Goal: Task Accomplishment & Management: Manage account settings

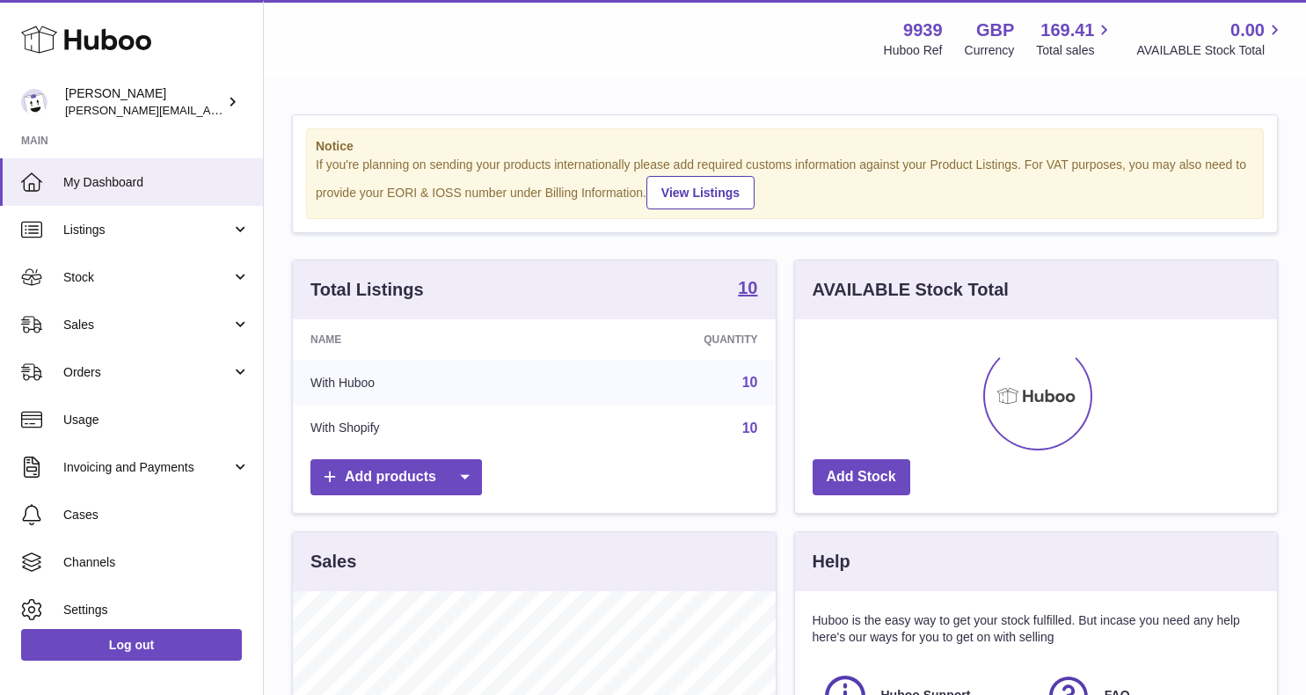
scroll to position [274, 482]
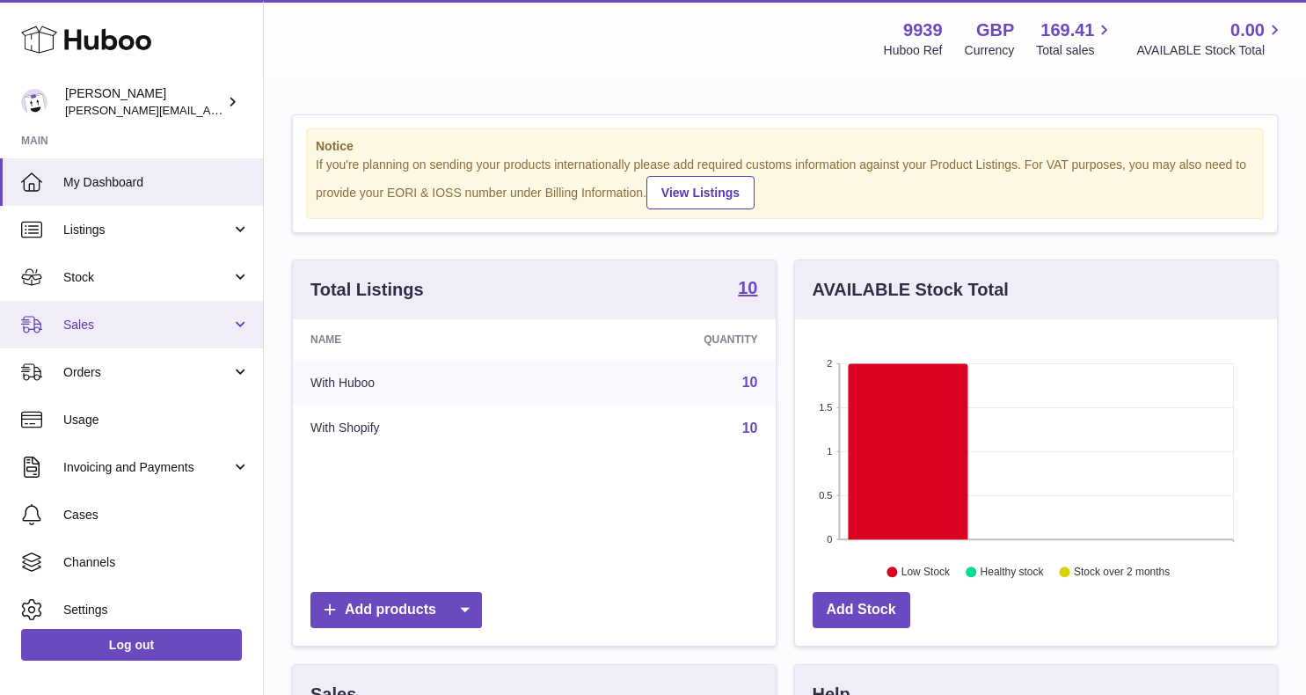
click at [141, 311] on link "Sales" at bounding box center [131, 324] width 263 height 47
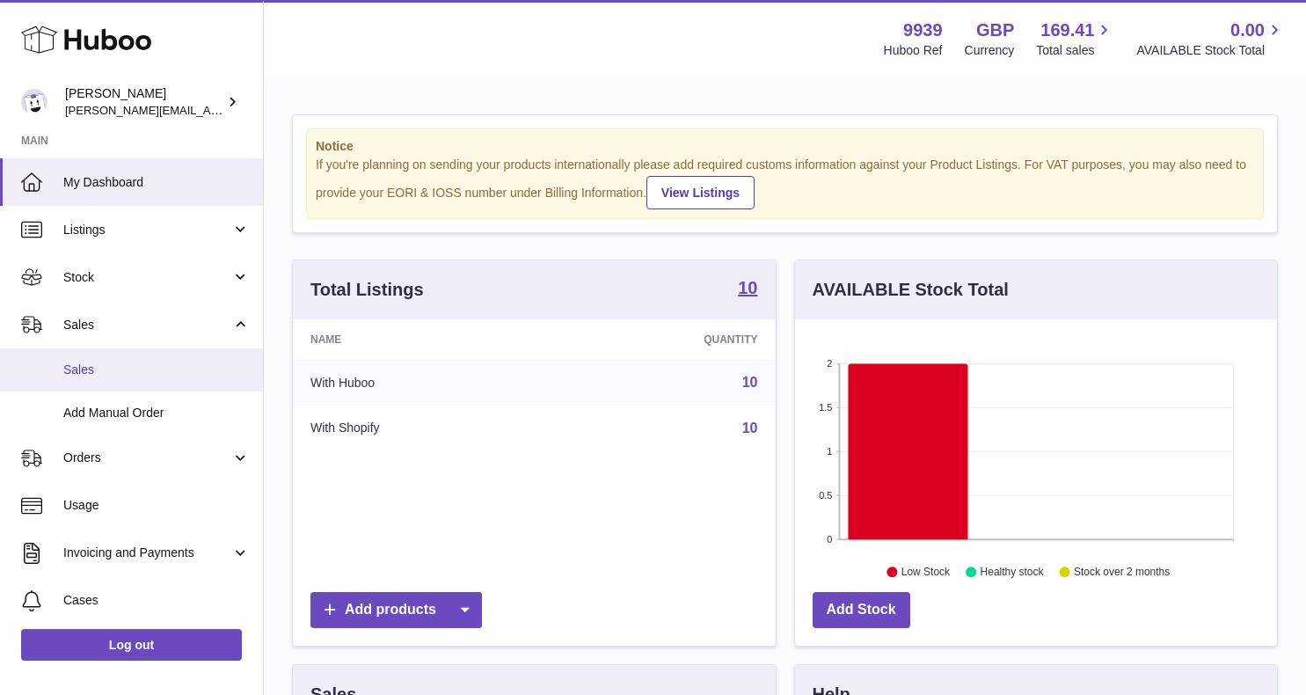
click at [141, 370] on span "Sales" at bounding box center [156, 370] width 186 height 17
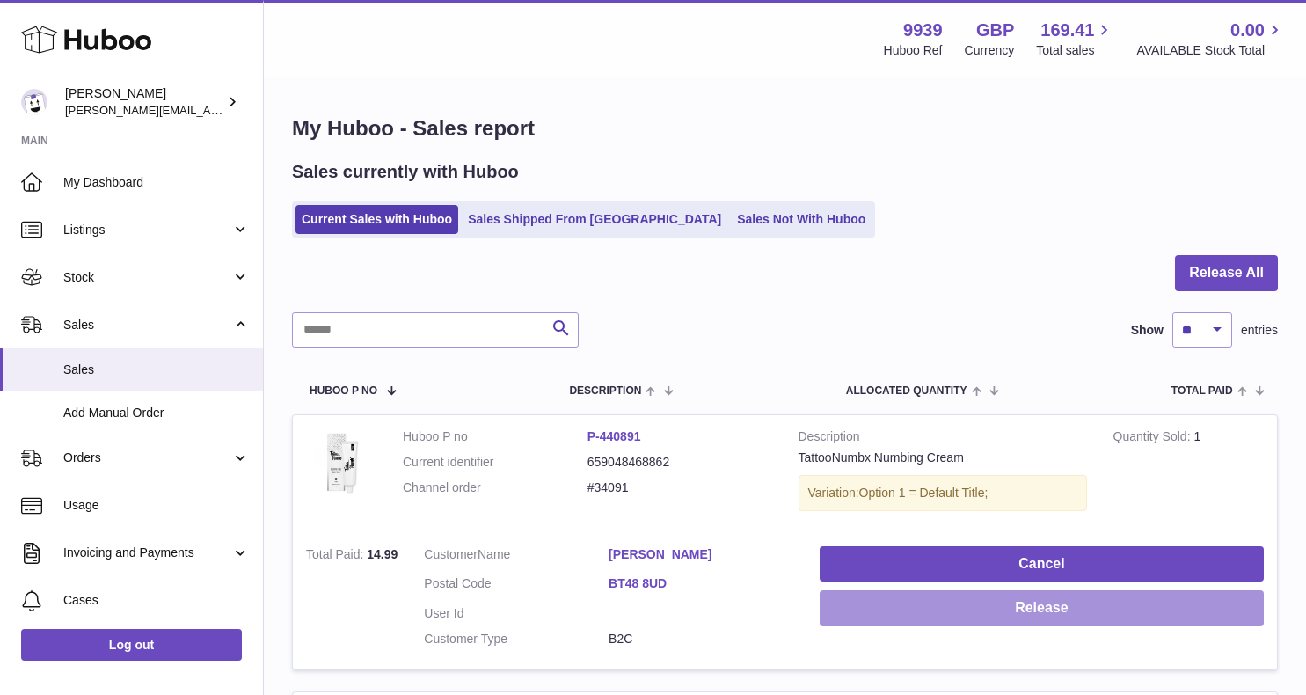
click at [915, 601] on button "Release" at bounding box center [1042, 608] width 444 height 36
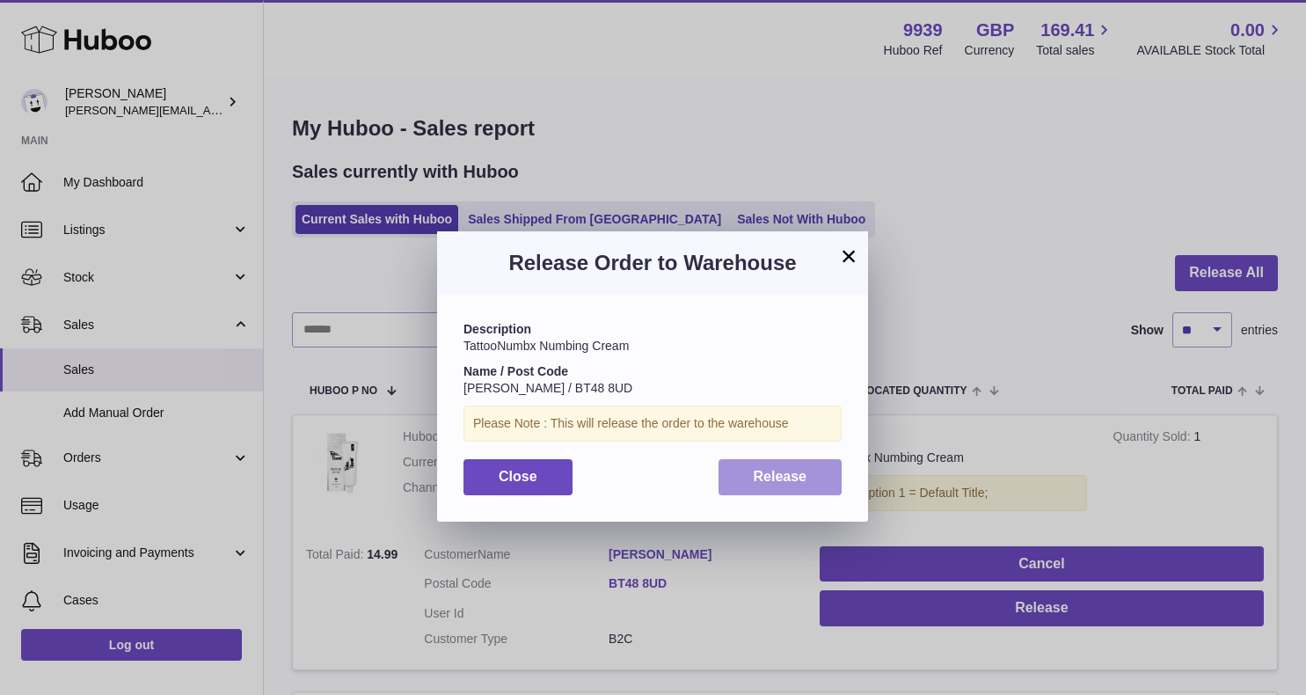
click at [798, 475] on span "Release" at bounding box center [781, 476] width 54 height 15
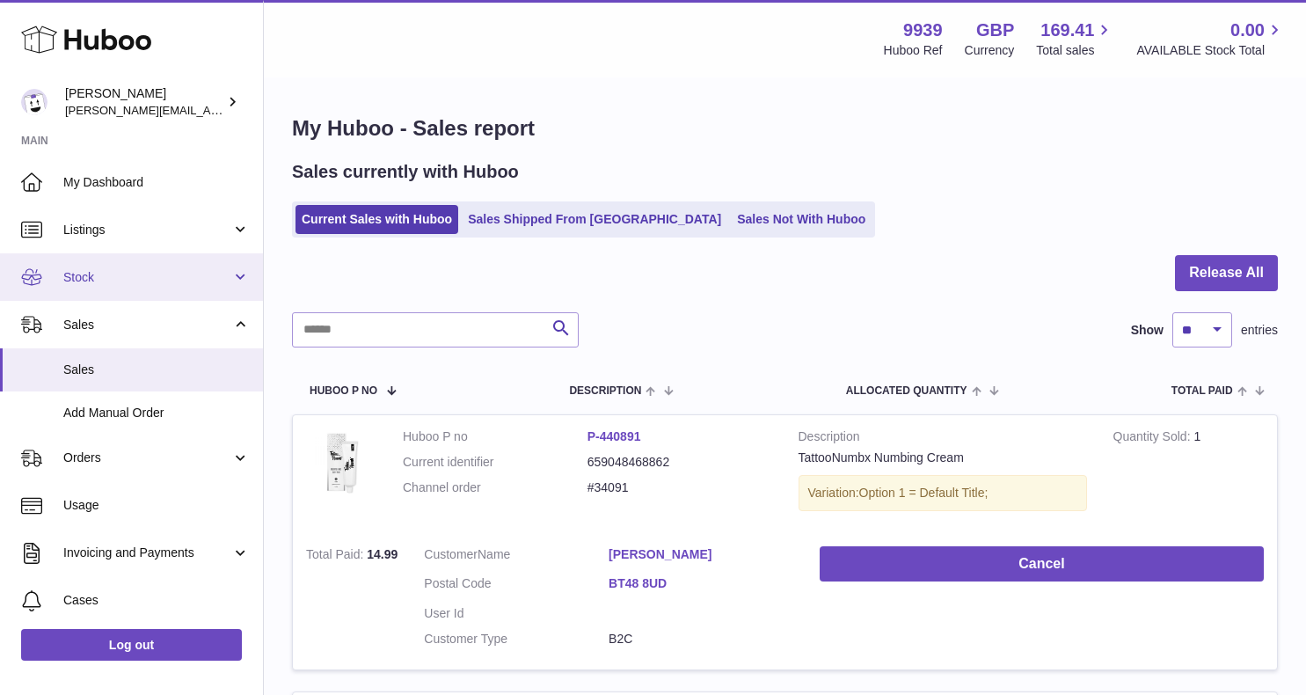
click at [155, 285] on link "Stock" at bounding box center [131, 276] width 263 height 47
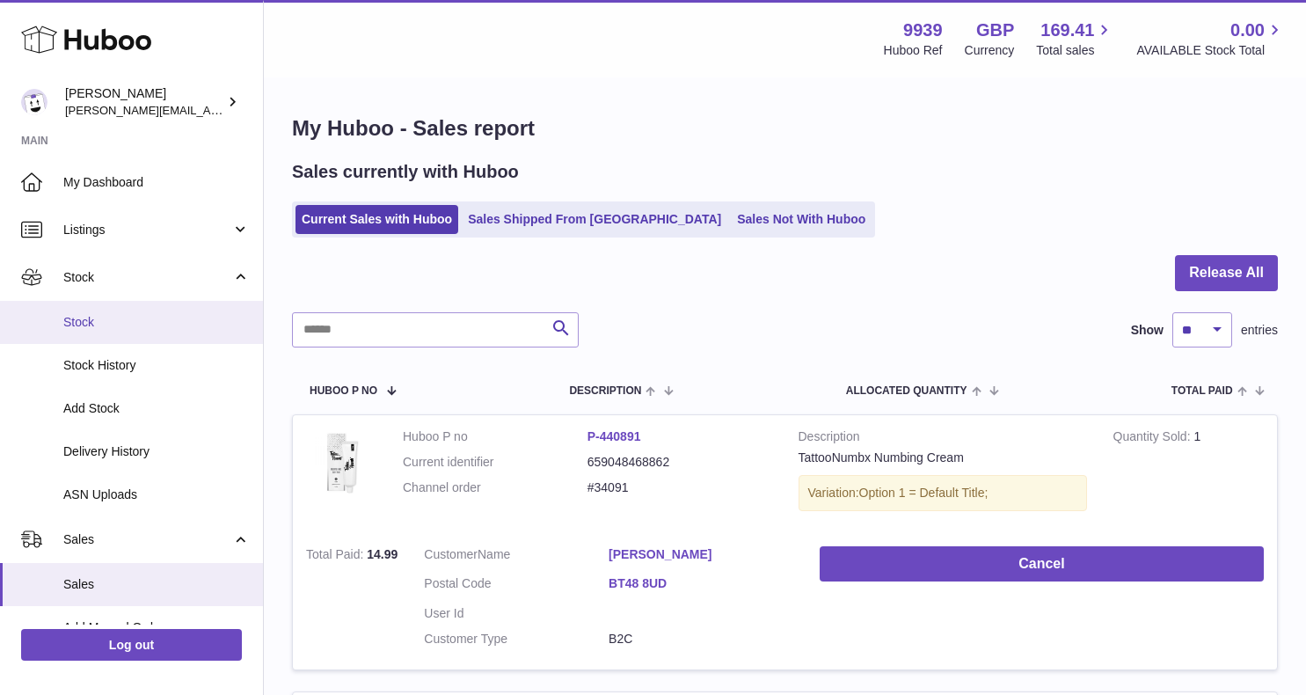
click at [155, 323] on span "Stock" at bounding box center [156, 322] width 186 height 17
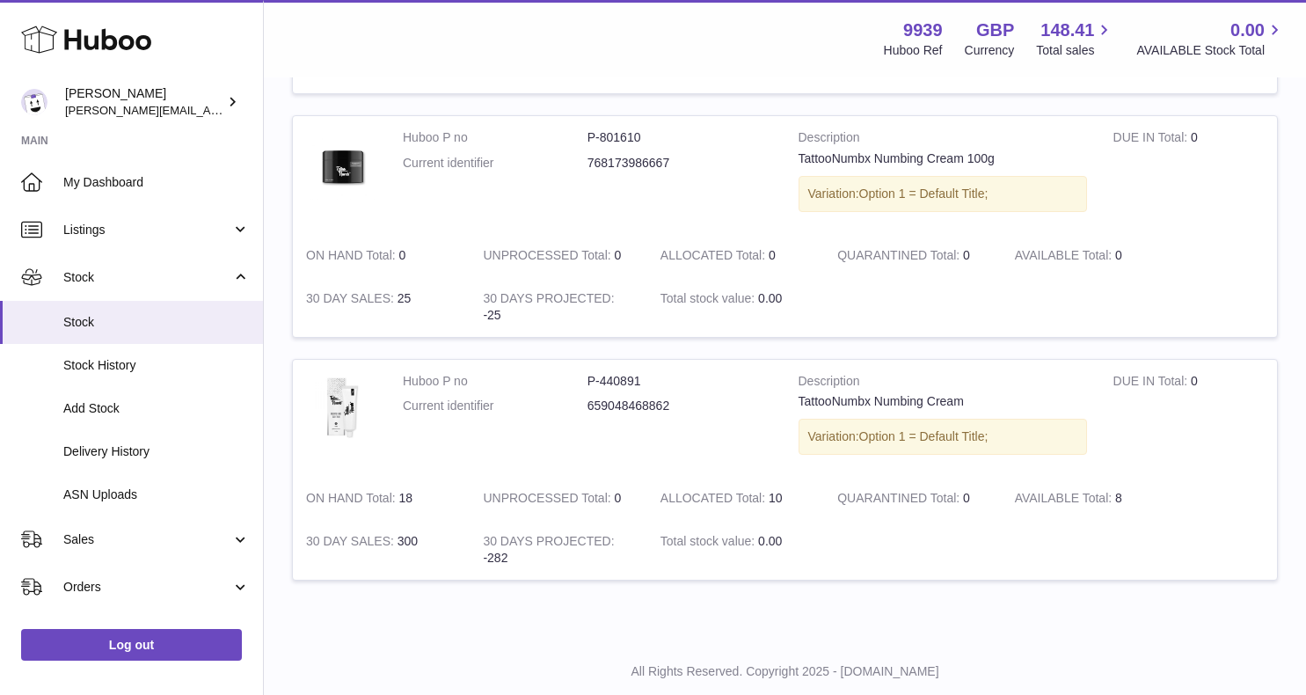
scroll to position [2077, 0]
click at [153, 544] on link "Sales" at bounding box center [131, 538] width 263 height 47
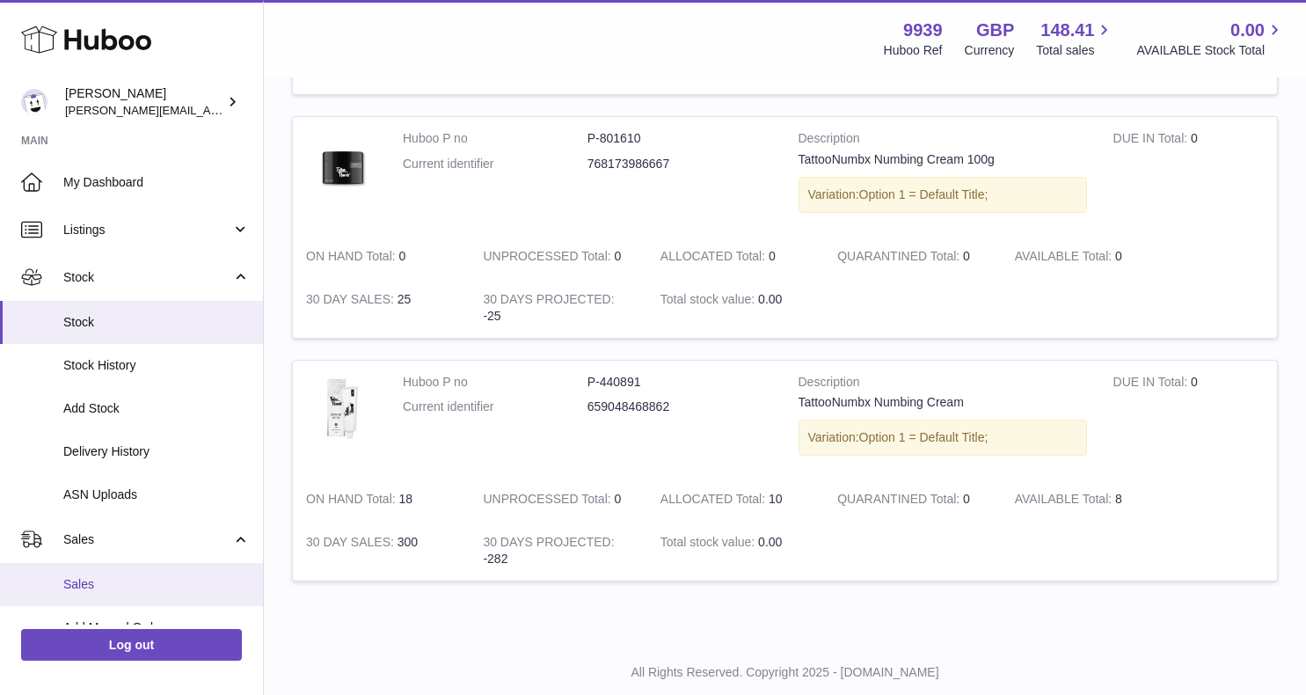
click at [153, 570] on link "Sales" at bounding box center [131, 584] width 263 height 43
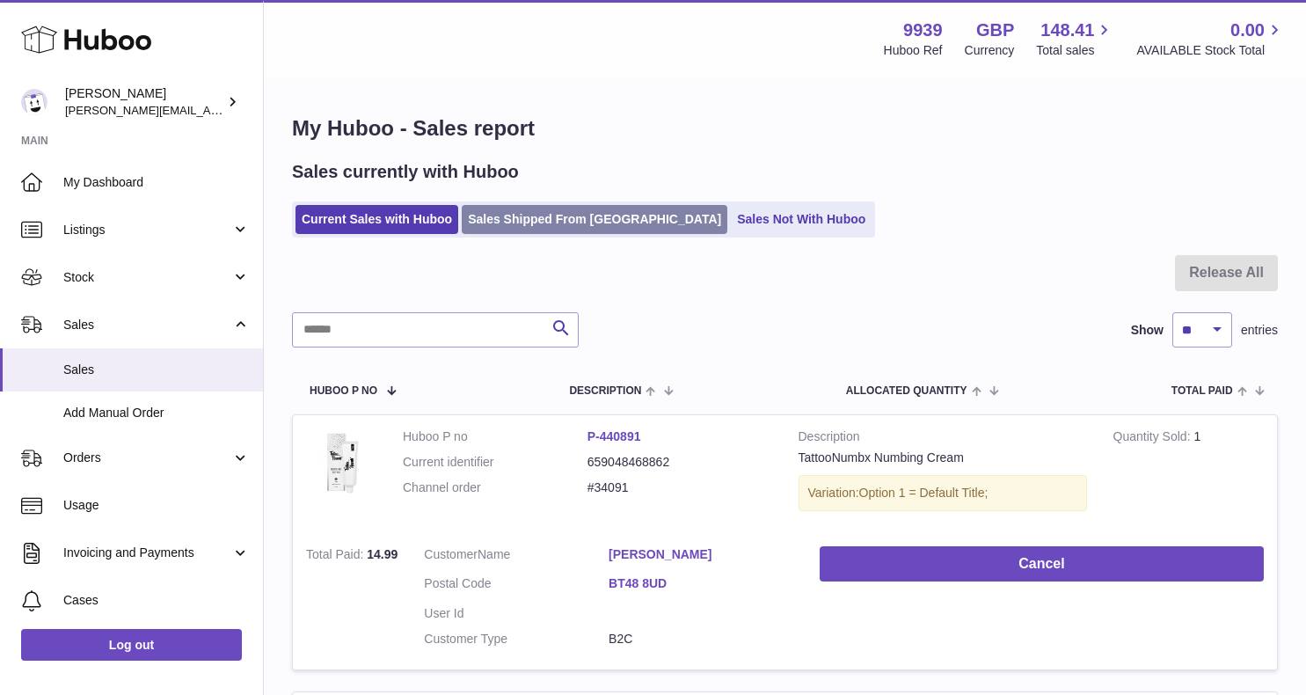
scroll to position [-1, 0]
click at [537, 228] on link "Sales Shipped From Huboo" at bounding box center [595, 219] width 266 height 29
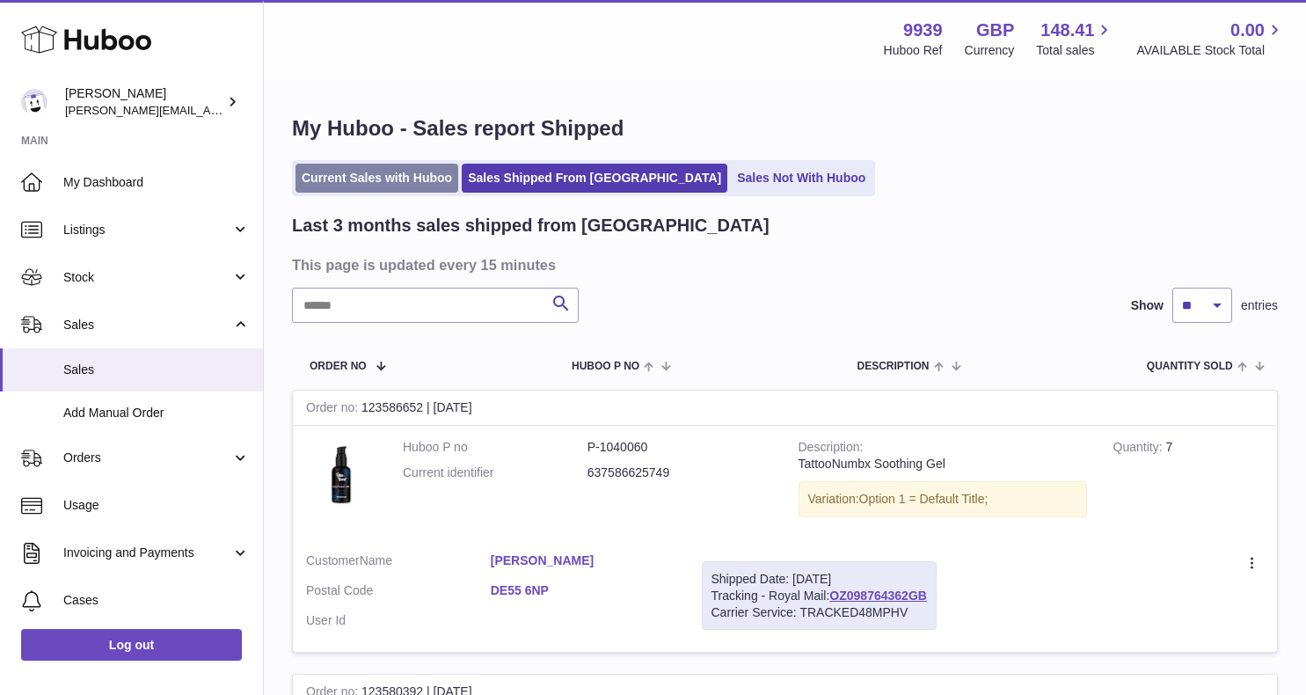
click at [427, 185] on link "Current Sales with Huboo" at bounding box center [377, 178] width 163 height 29
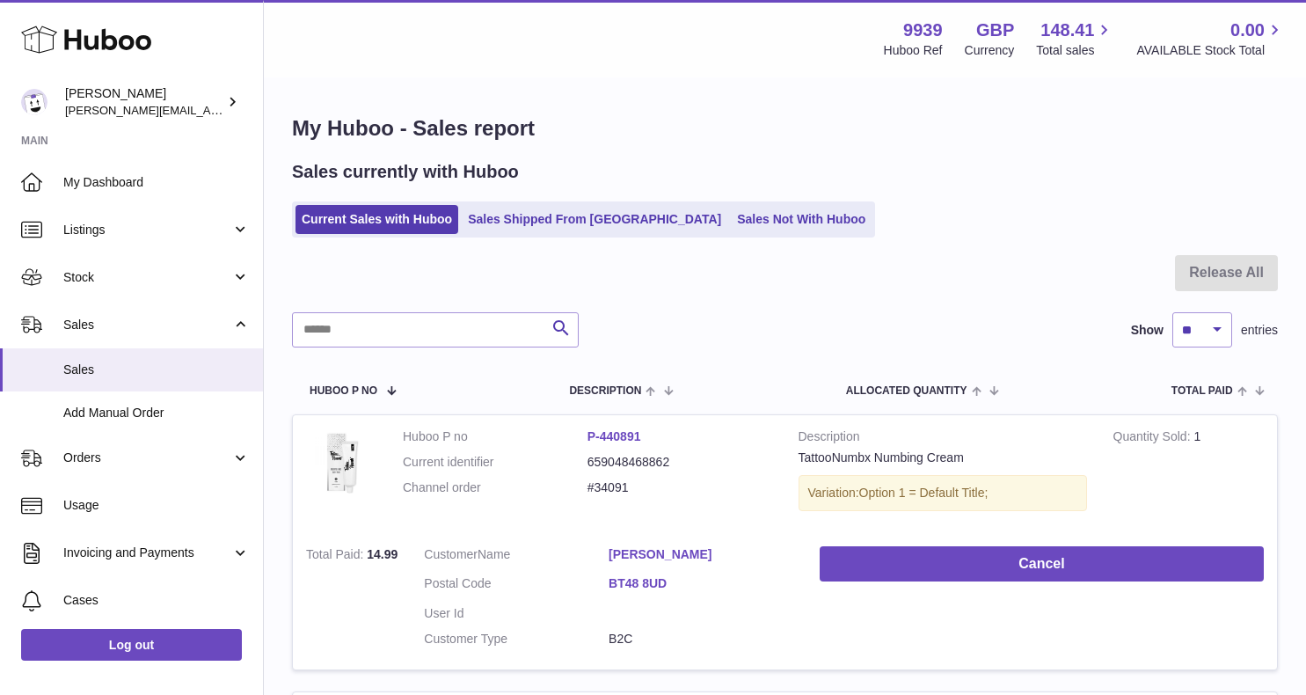
click at [564, 233] on ul "Current Sales with Huboo Sales Shipped From [GEOGRAPHIC_DATA] Sales Not With Hu…" at bounding box center [583, 219] width 583 height 36
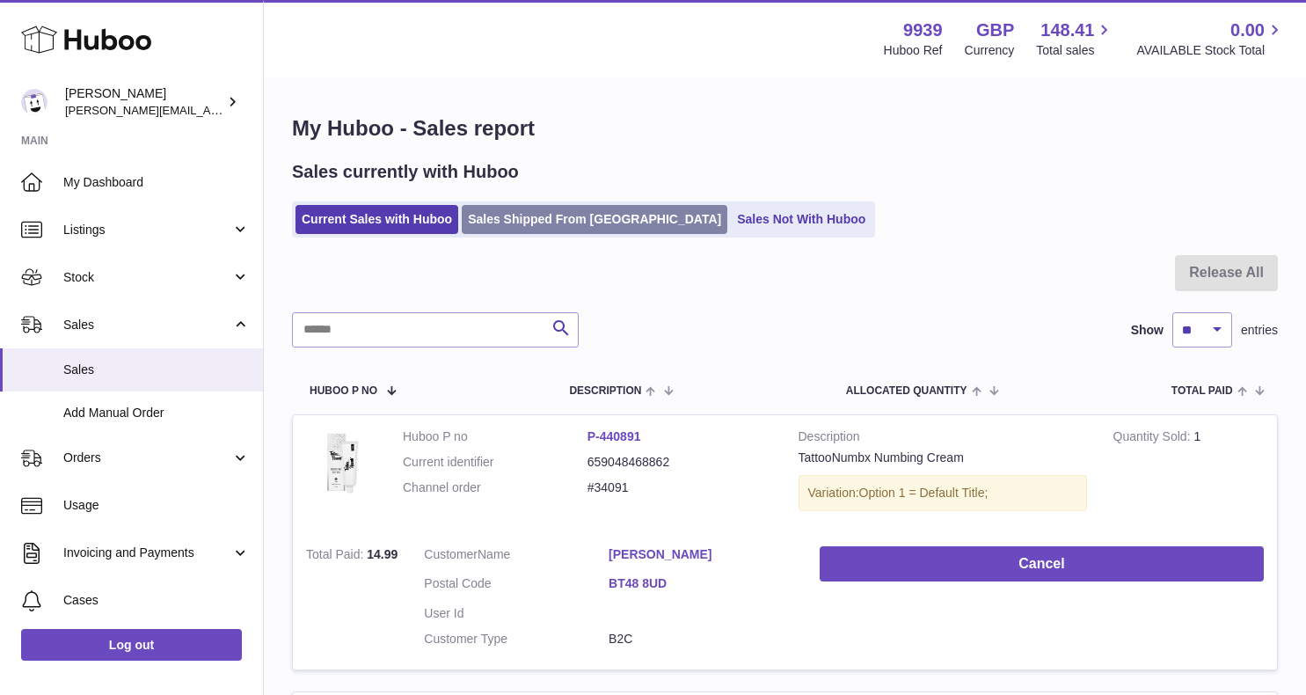
click at [566, 220] on link "Sales Shipped From [GEOGRAPHIC_DATA]" at bounding box center [595, 219] width 266 height 29
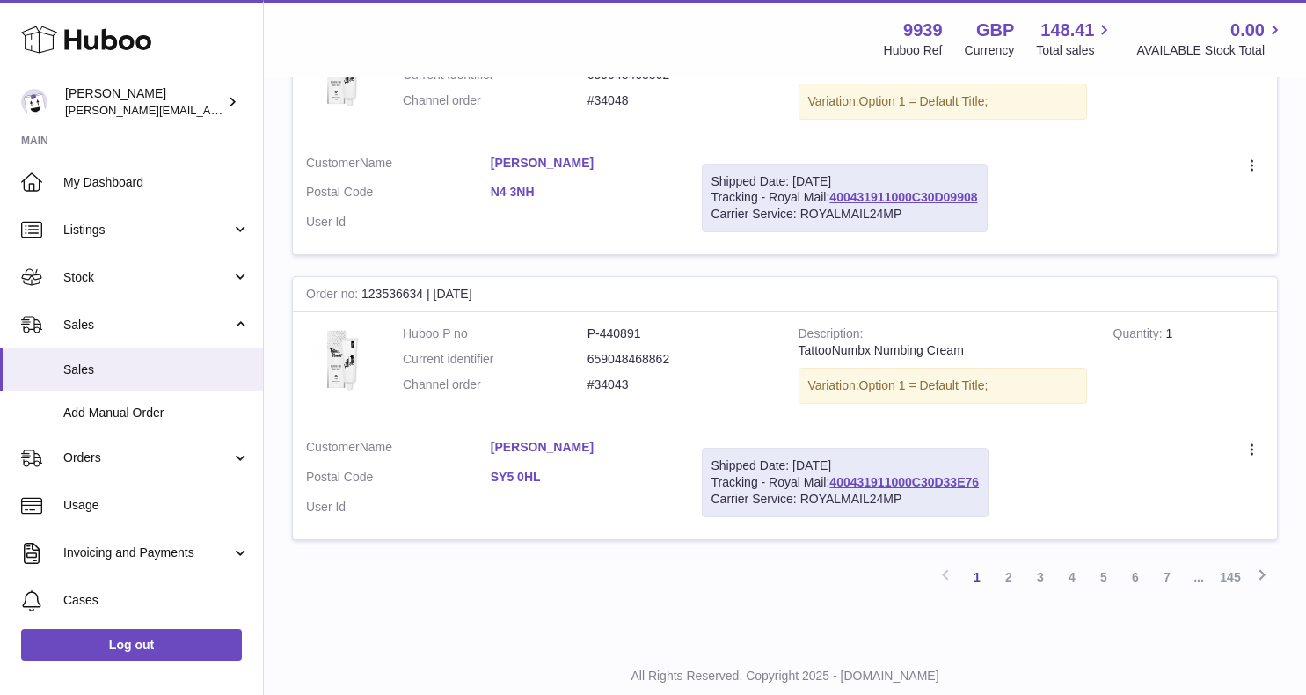
scroll to position [2672, 0]
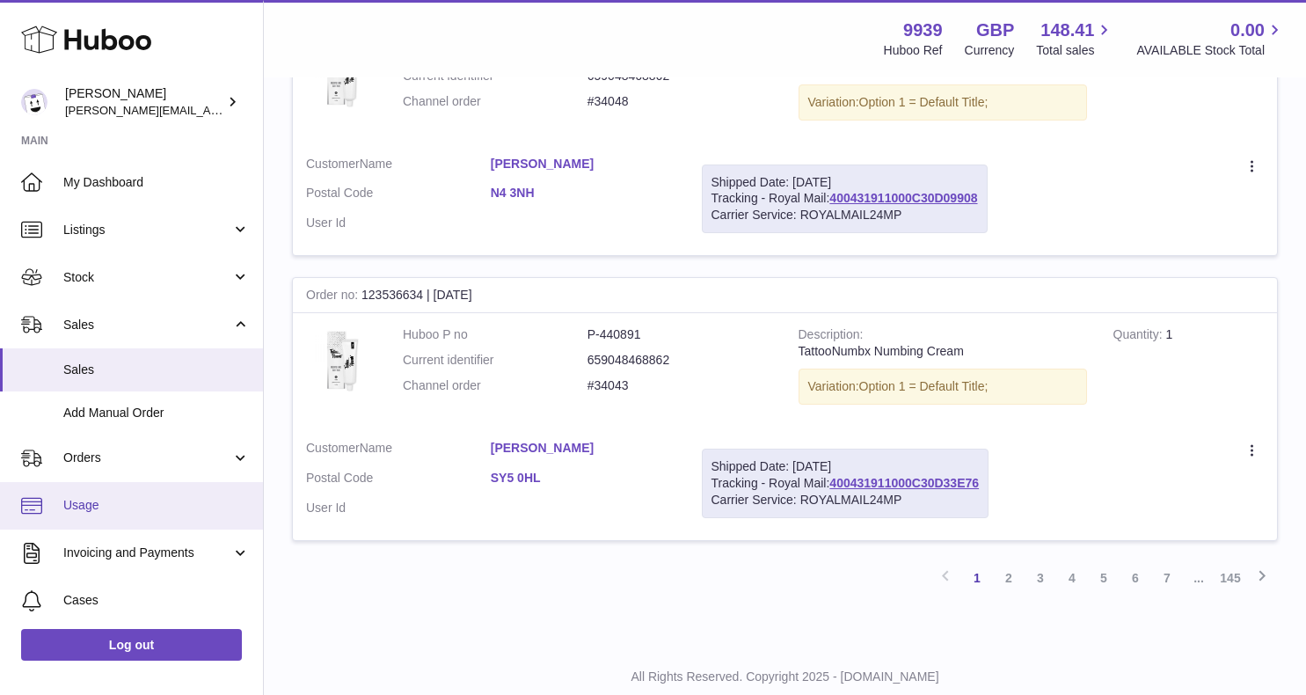
click at [147, 508] on span "Usage" at bounding box center [156, 505] width 186 height 17
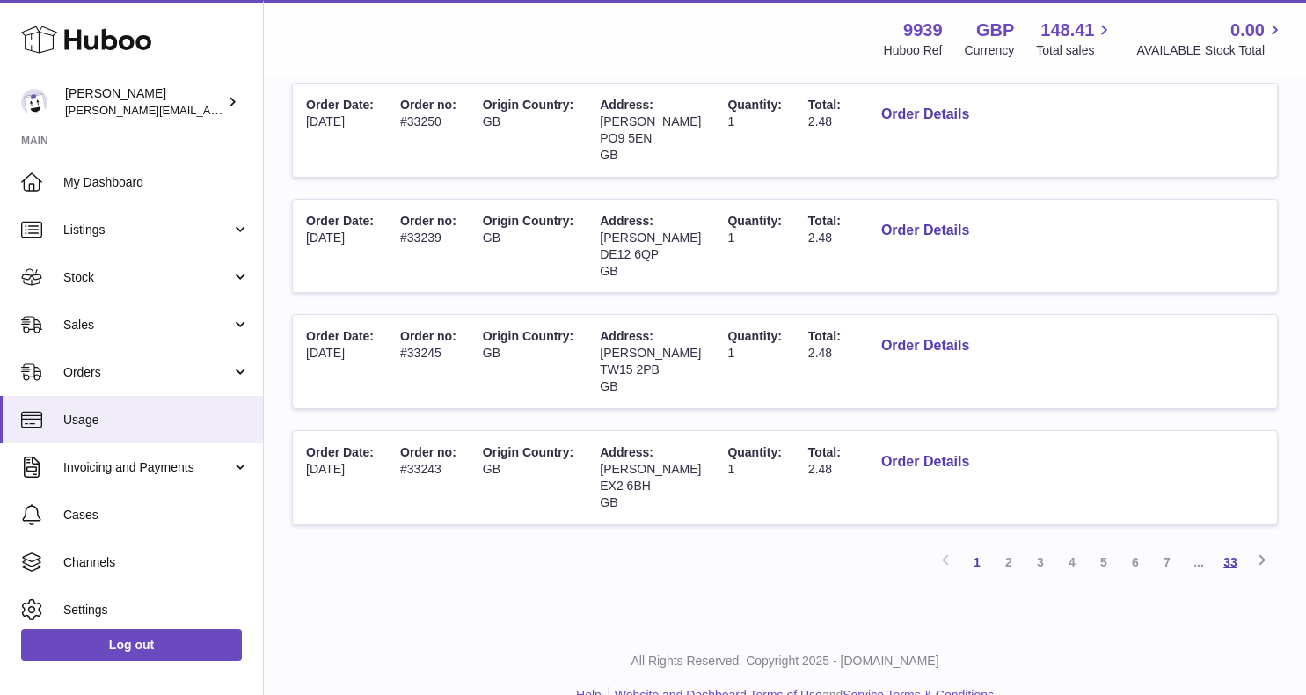
click at [1234, 546] on link "33" at bounding box center [1231, 562] width 32 height 32
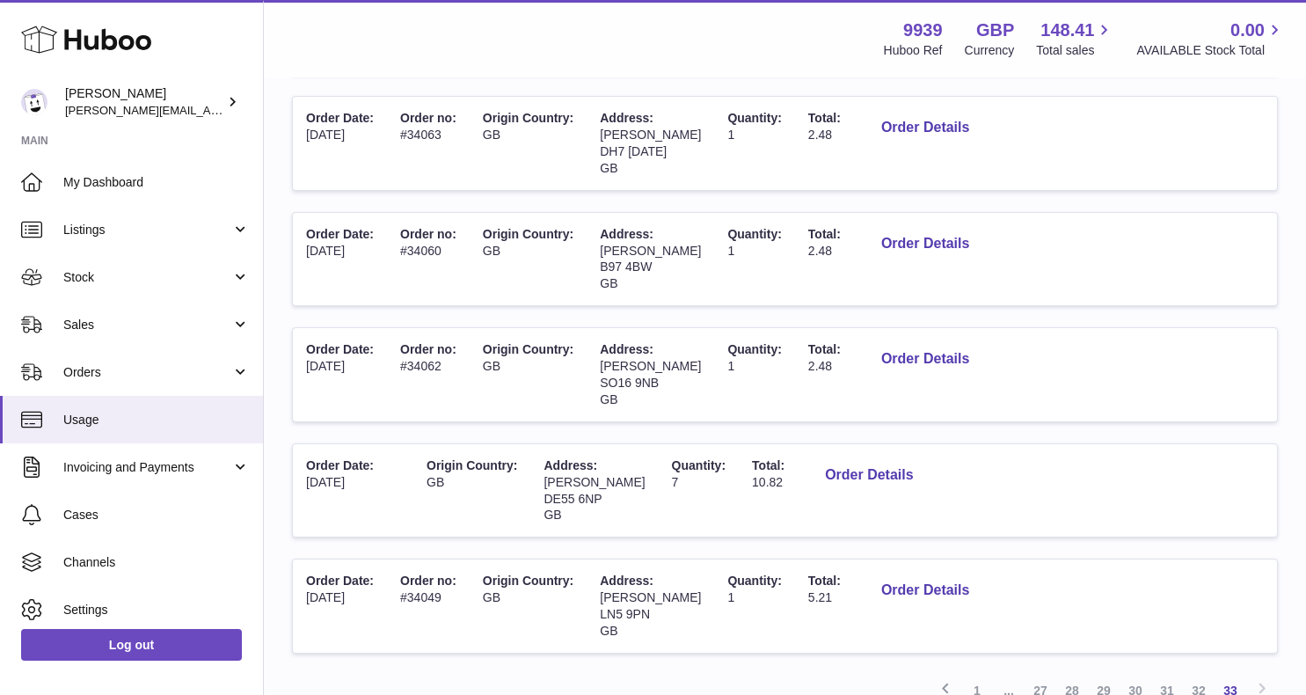
scroll to position [572, 0]
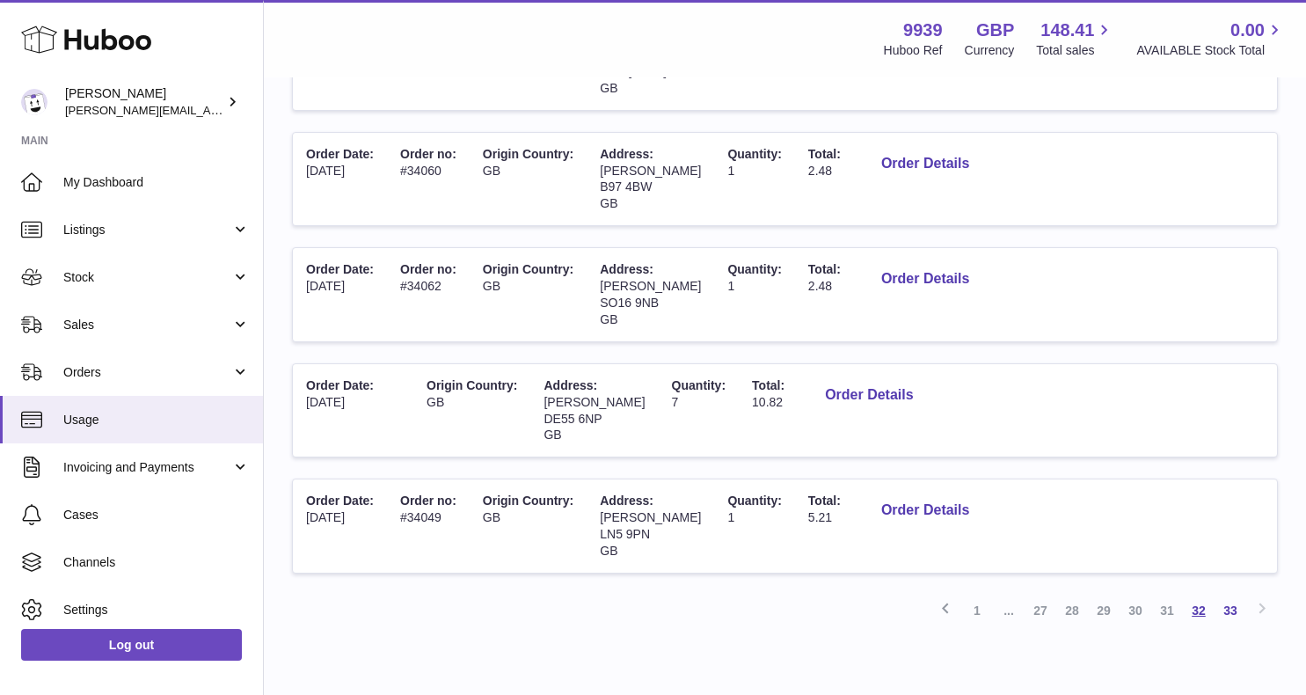
click at [1204, 595] on link "32" at bounding box center [1199, 611] width 32 height 32
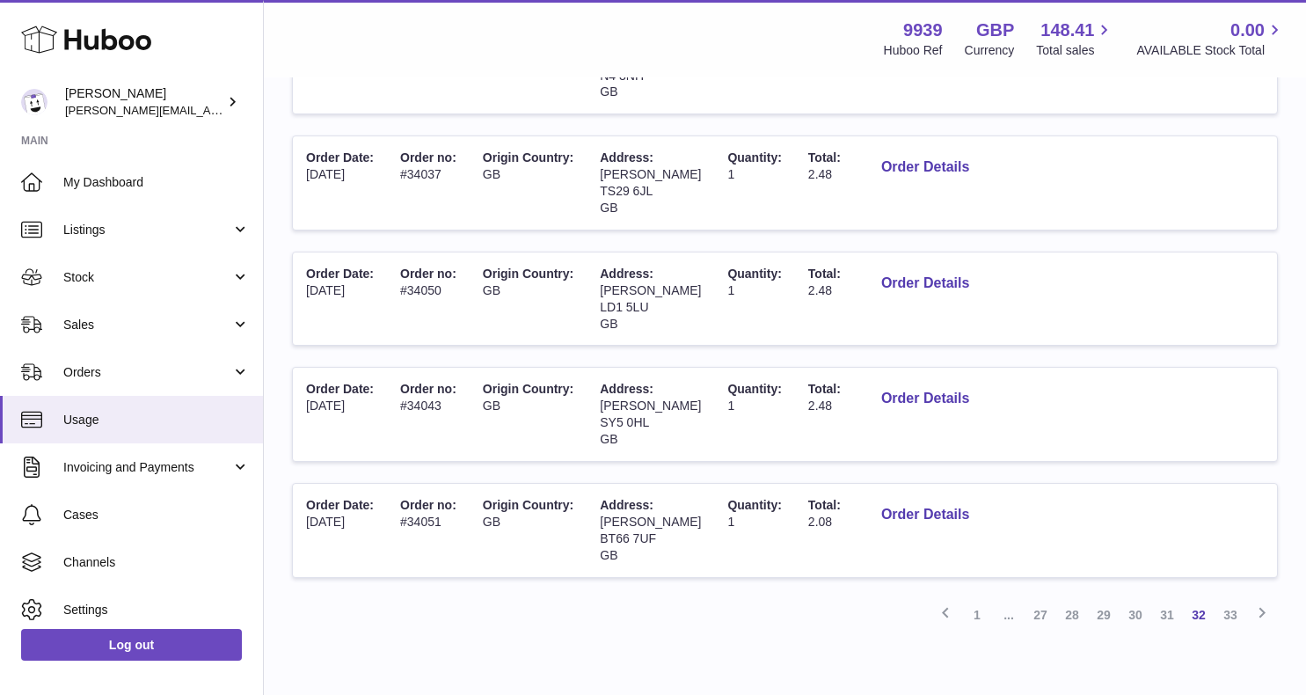
scroll to position [932, 0]
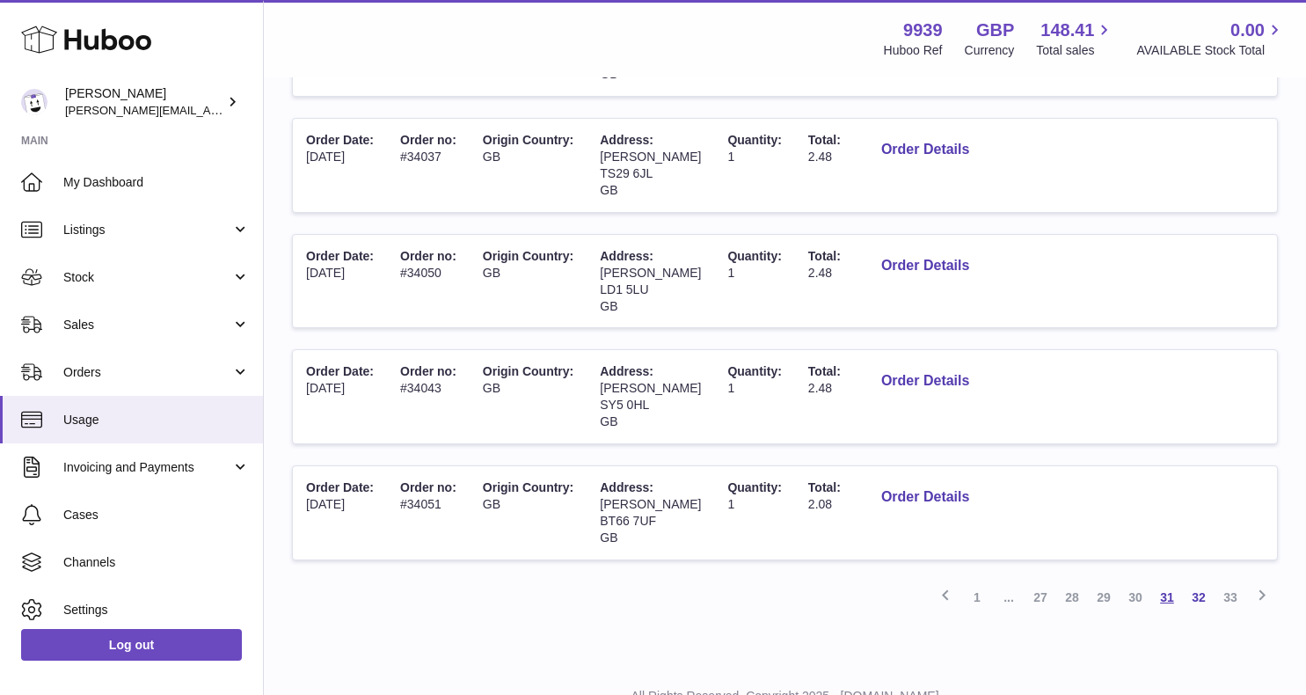
click at [1162, 581] on link "31" at bounding box center [1167, 597] width 32 height 32
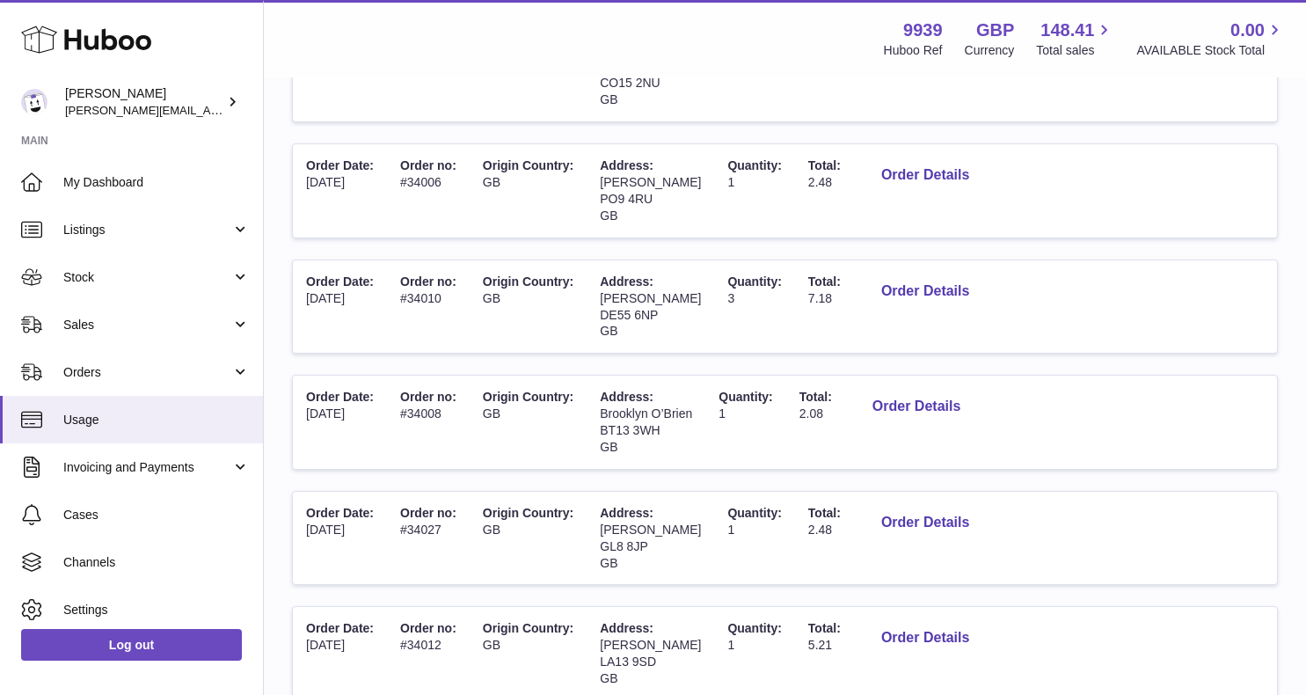
scroll to position [613, 0]
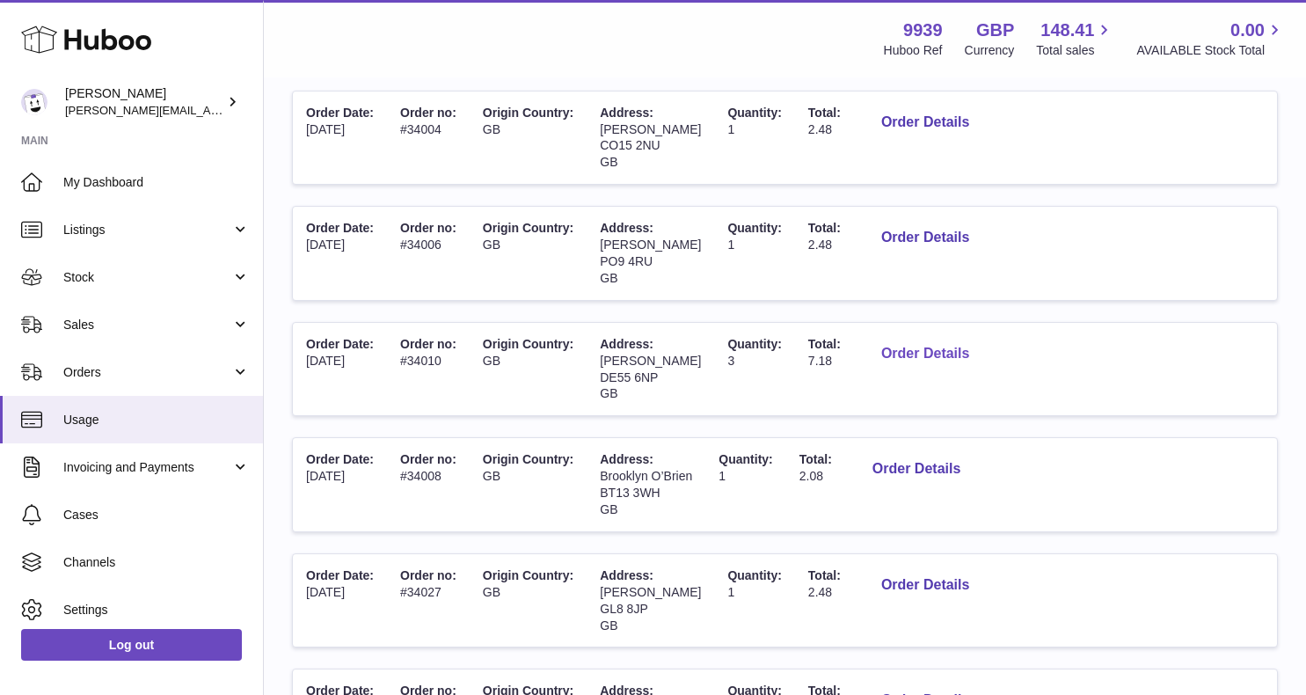
click at [875, 337] on button "Order Details" at bounding box center [925, 354] width 116 height 36
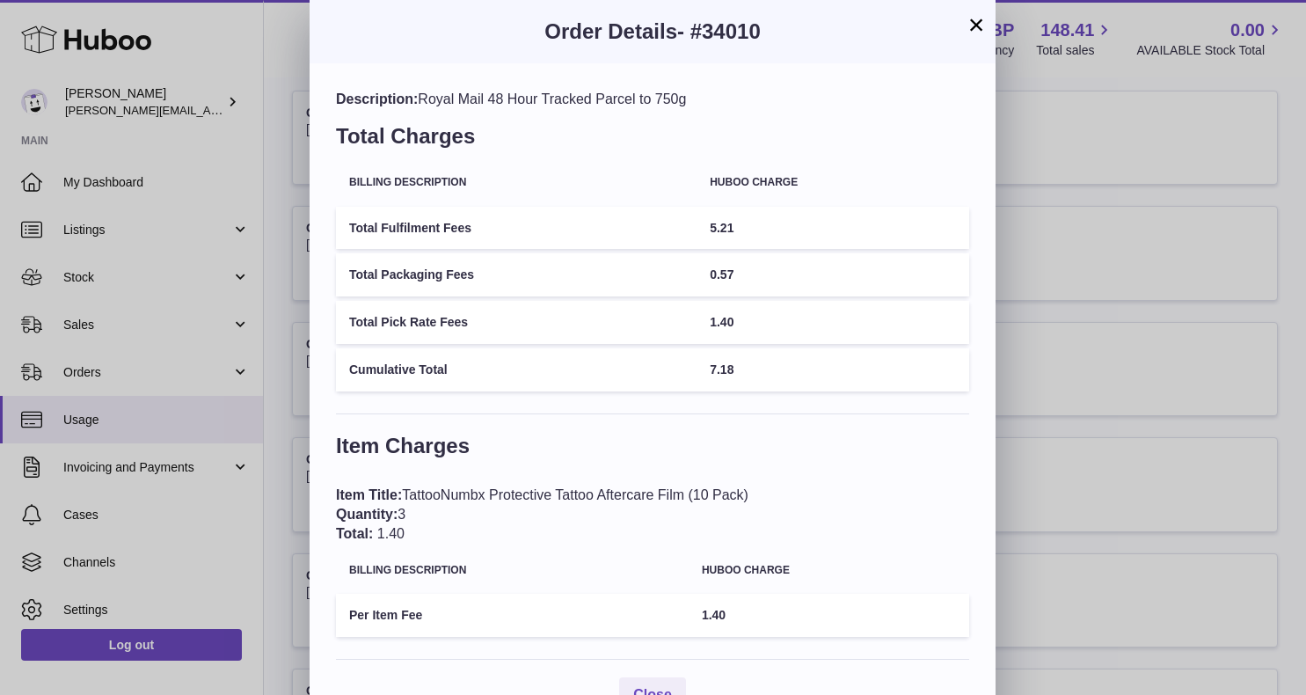
click at [981, 35] on button "×" at bounding box center [976, 24] width 21 height 21
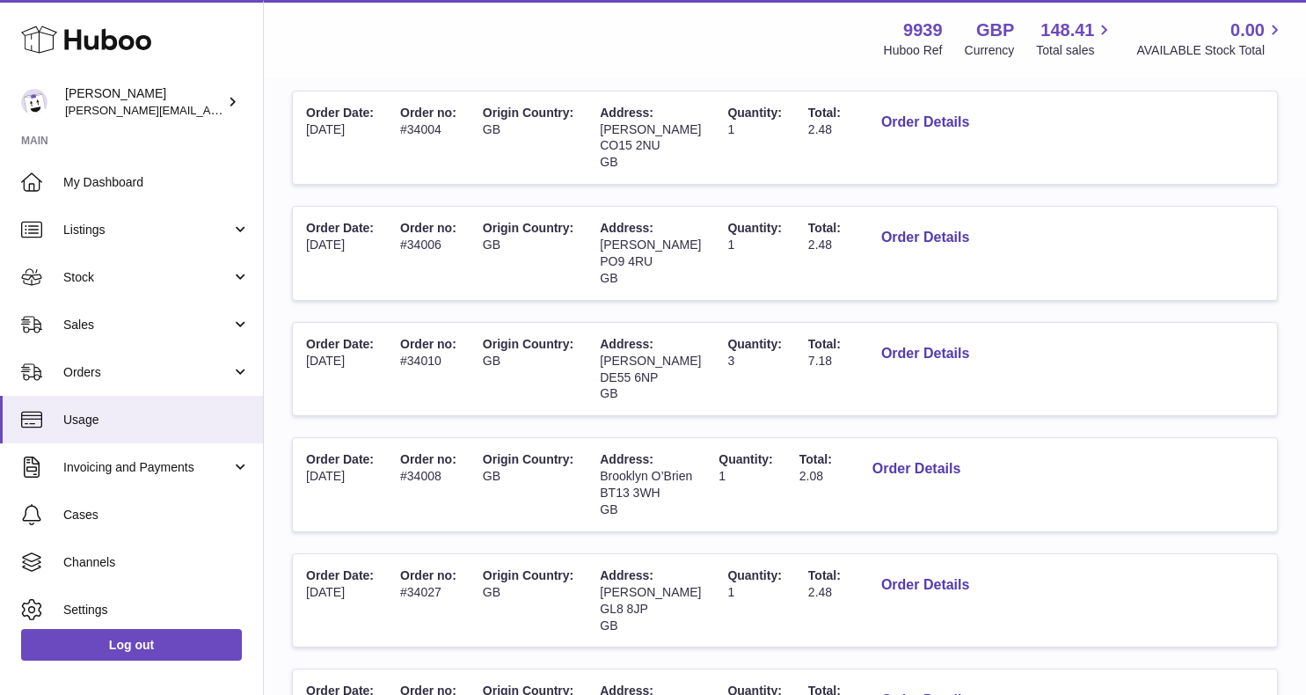
scroll to position [632, 0]
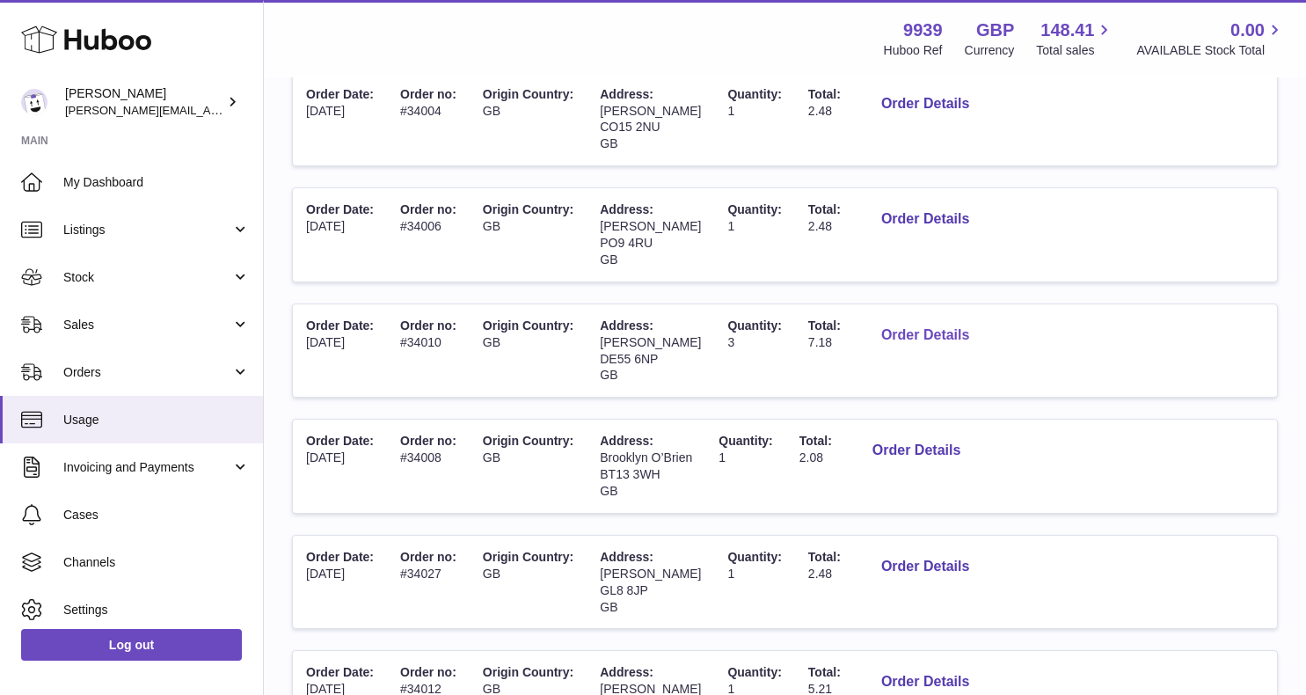
click at [897, 318] on button "Order Details" at bounding box center [925, 336] width 116 height 36
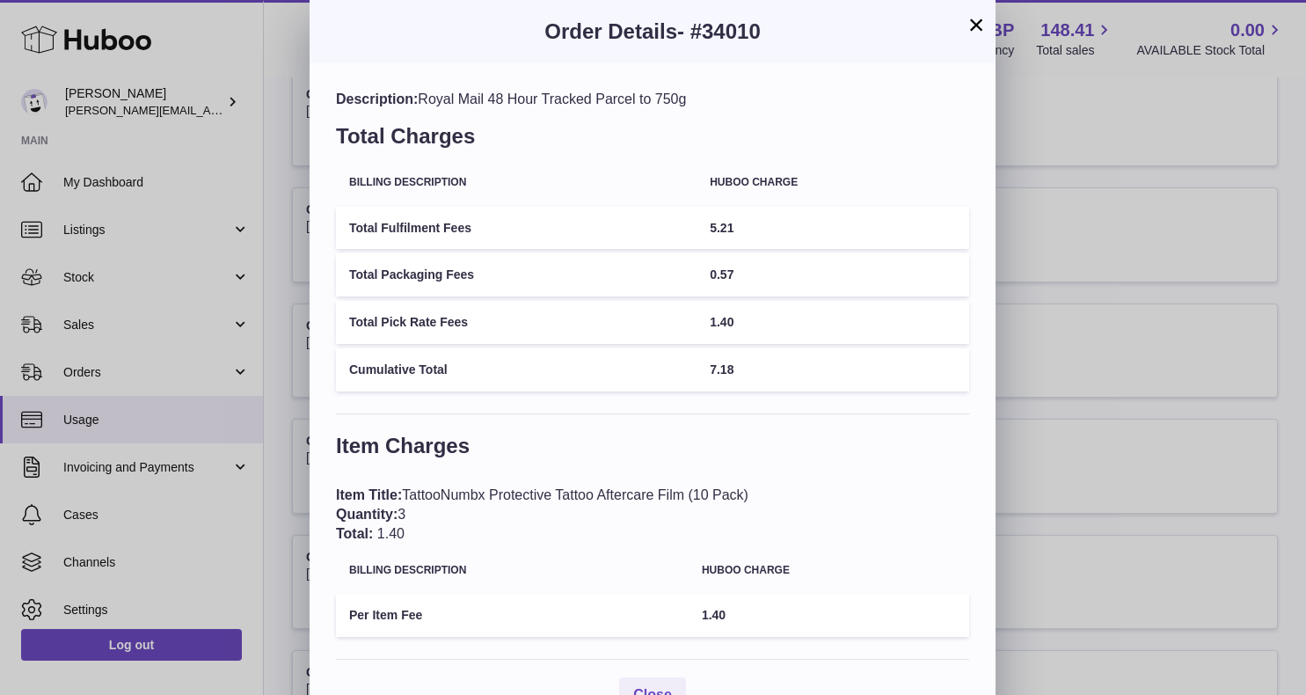
click at [970, 24] on button "×" at bounding box center [976, 24] width 21 height 21
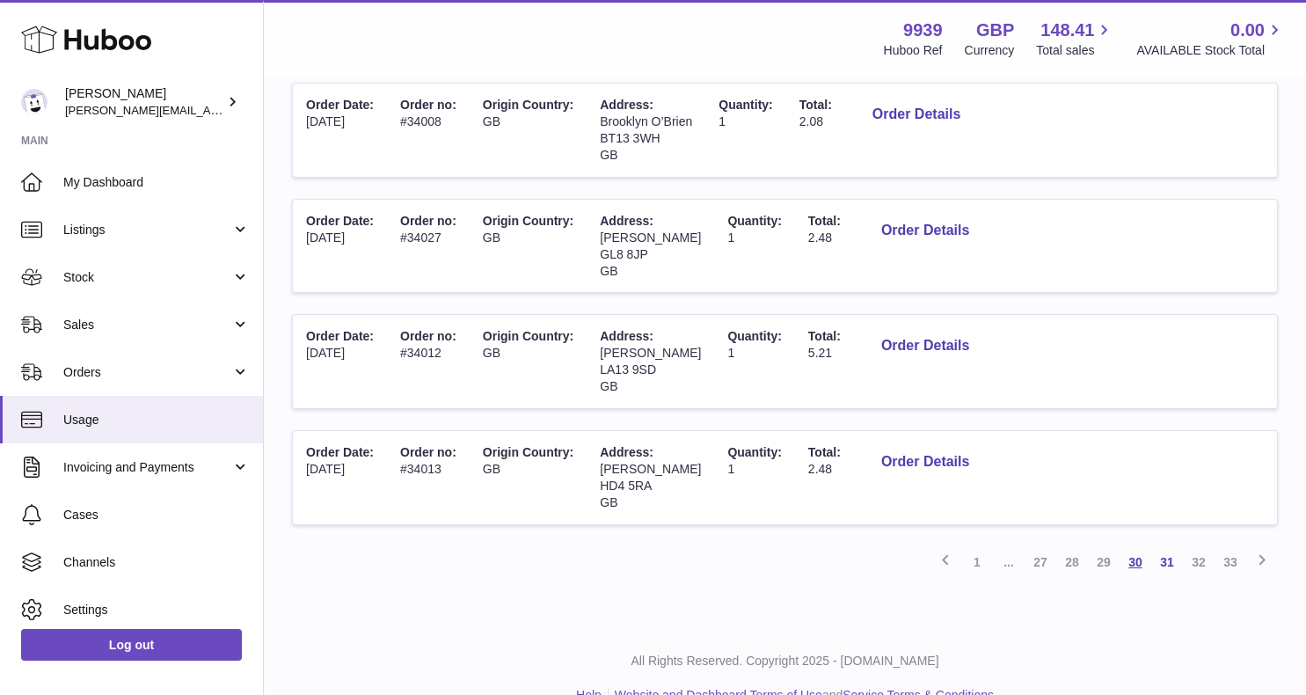
click at [1126, 546] on link "30" at bounding box center [1136, 562] width 32 height 32
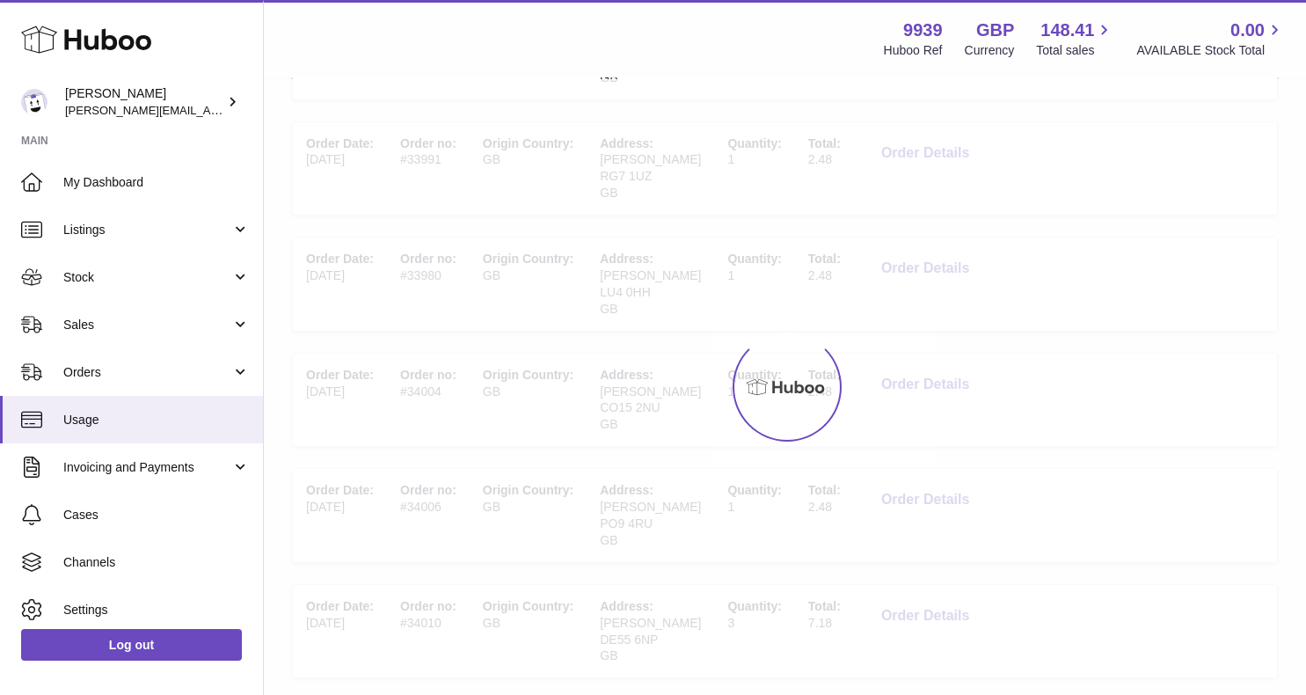
scroll to position [79, 0]
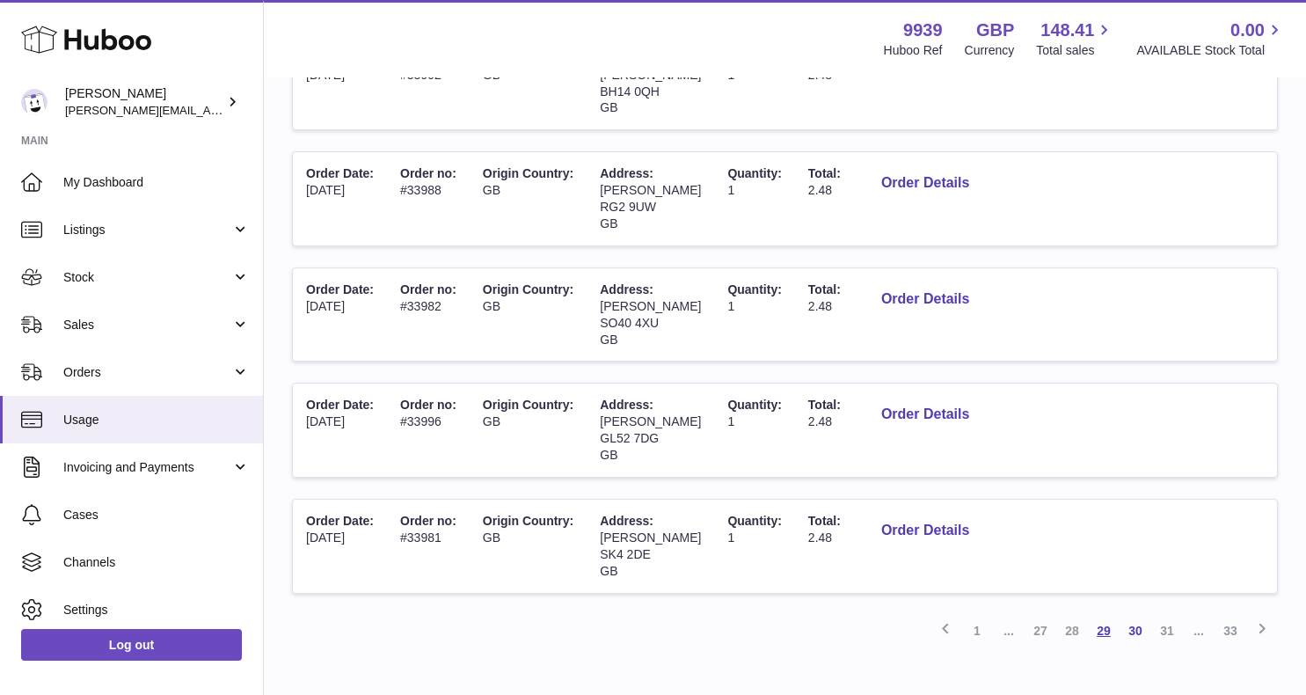
click at [1103, 615] on link "29" at bounding box center [1104, 631] width 32 height 32
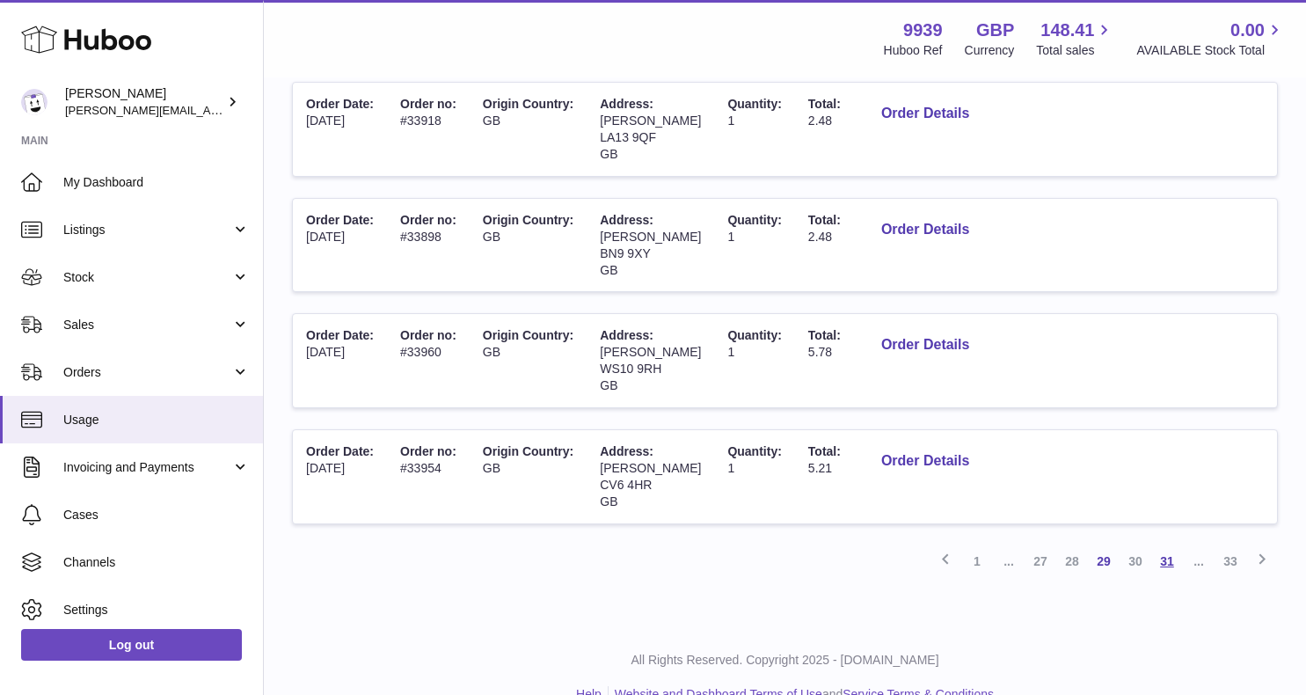
scroll to position [968, 0]
click at [1223, 546] on link "33" at bounding box center [1231, 562] width 32 height 32
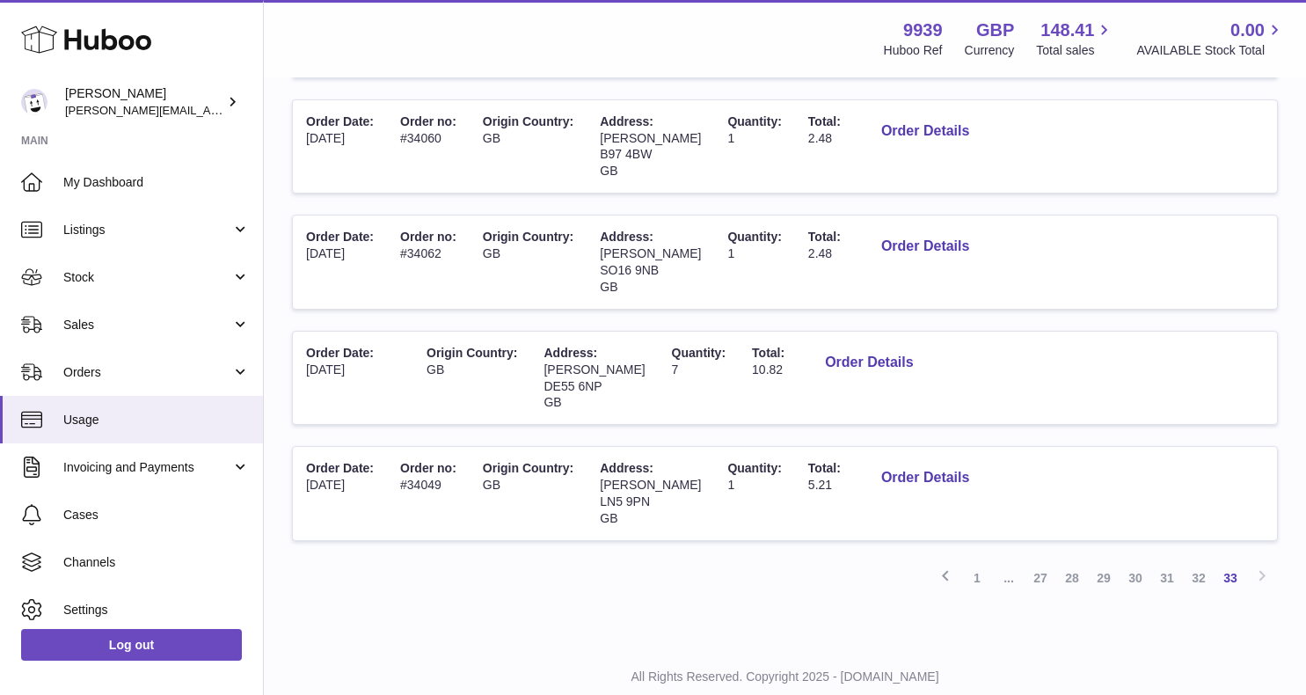
scroll to position [593, 0]
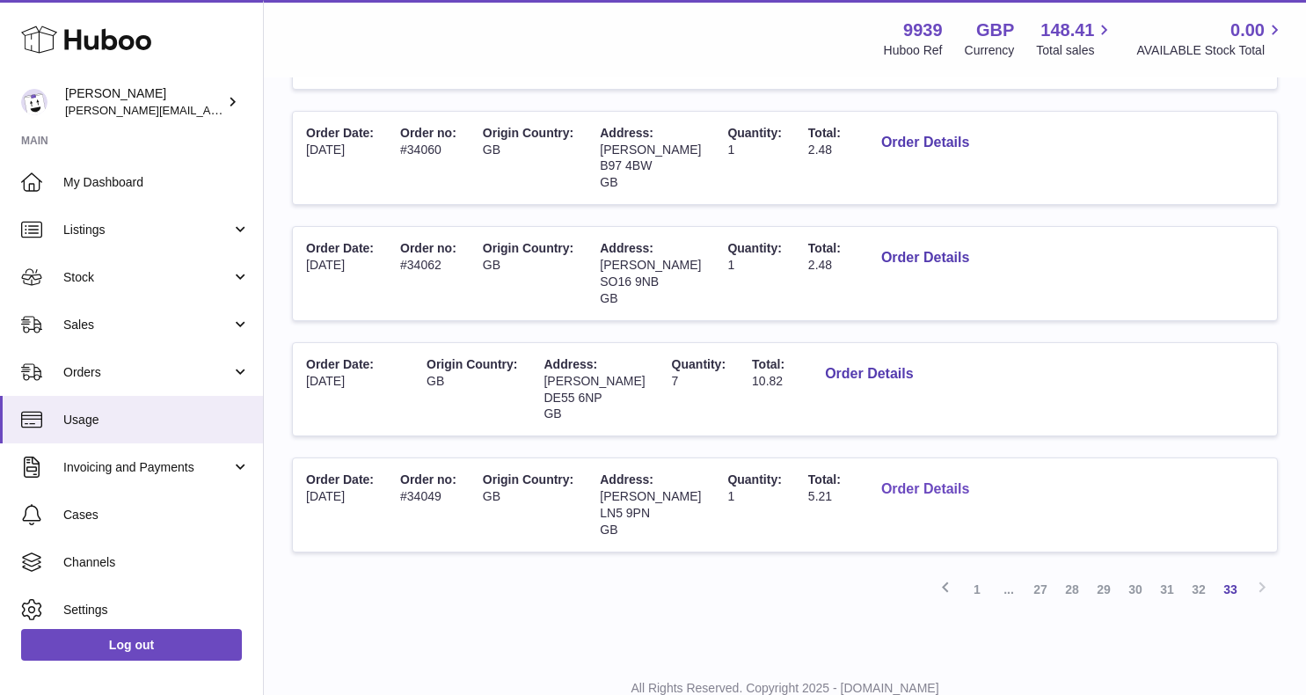
click at [917, 471] on button "Order Details" at bounding box center [925, 489] width 116 height 36
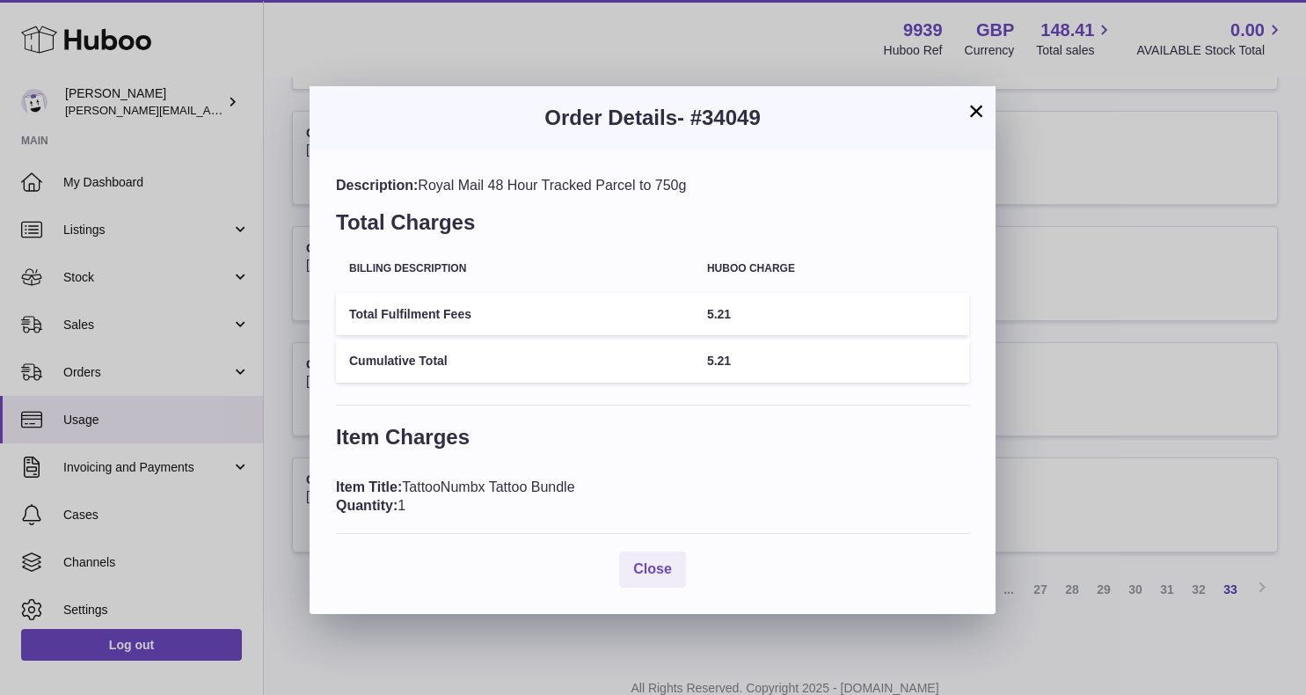
click at [984, 108] on button "×" at bounding box center [976, 110] width 21 height 21
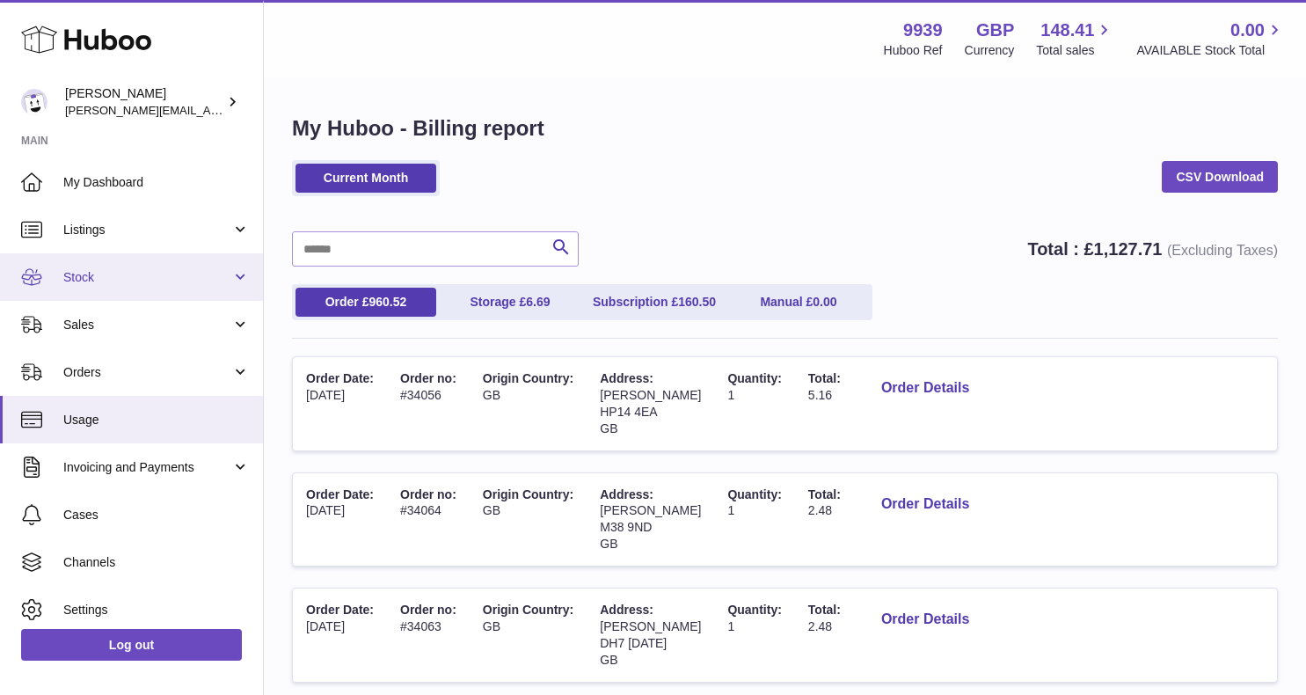
scroll to position [0, 0]
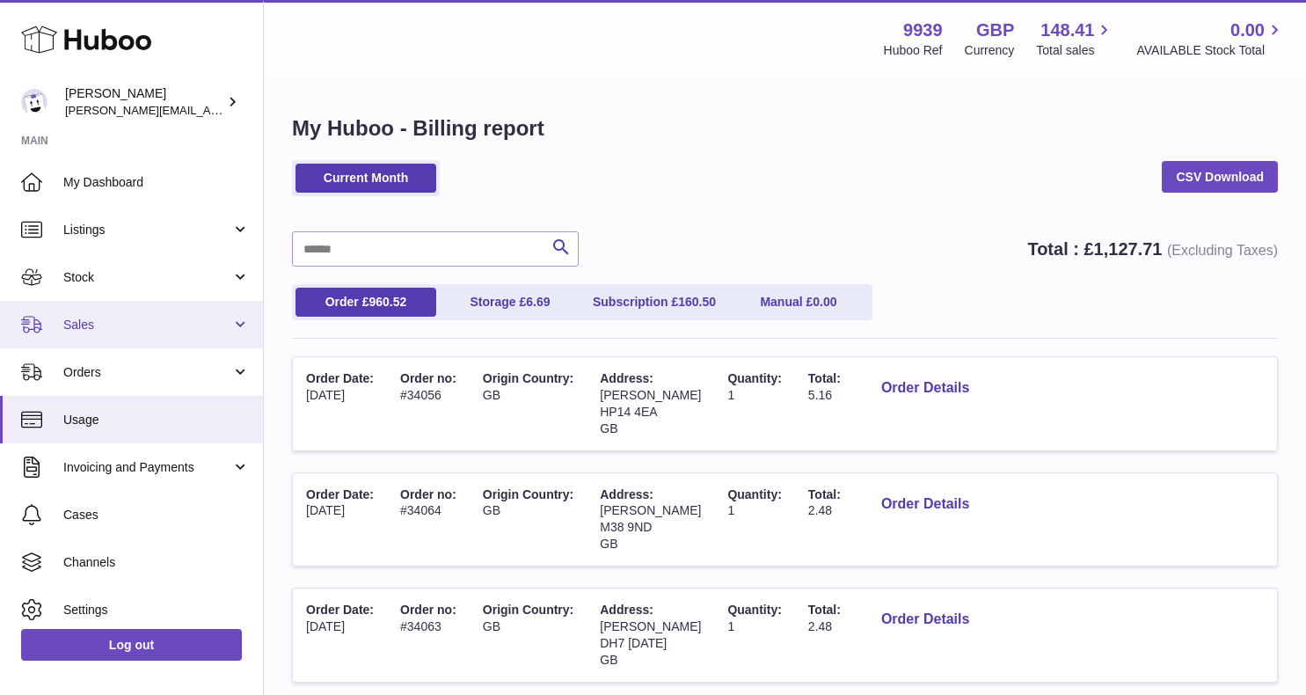
click at [108, 317] on span "Sales" at bounding box center [147, 325] width 168 height 17
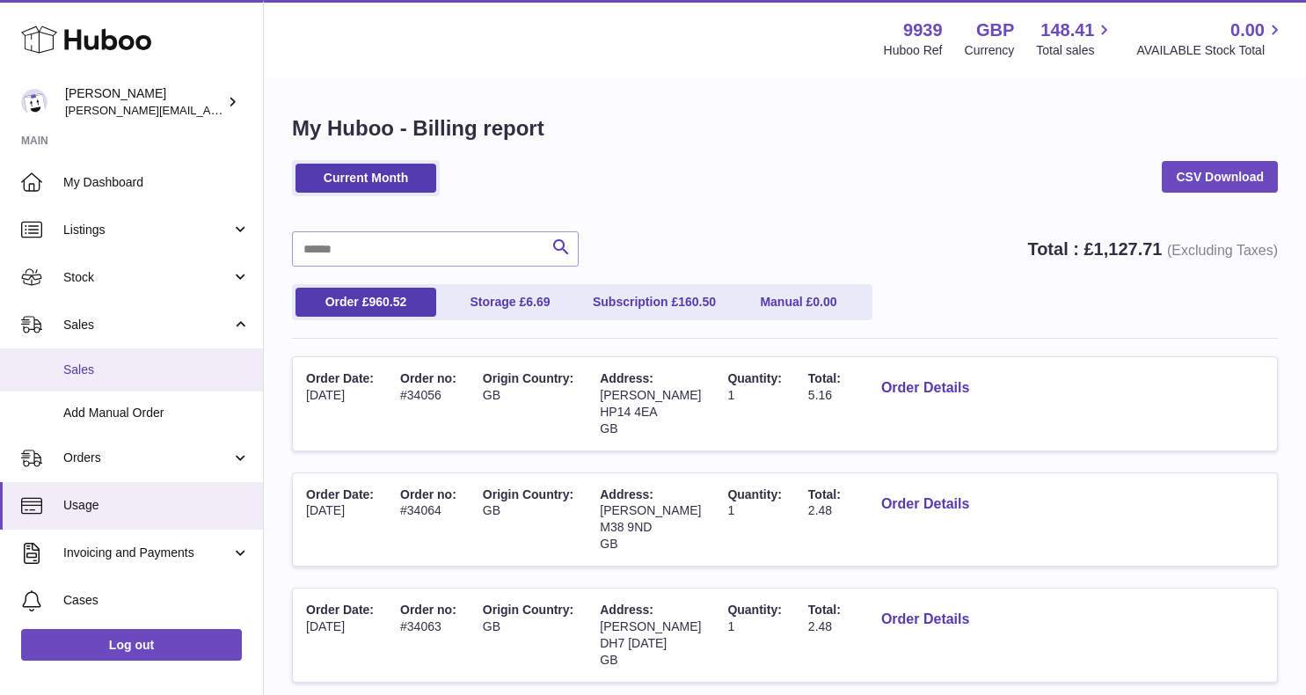
click at [108, 350] on link "Sales" at bounding box center [131, 369] width 263 height 43
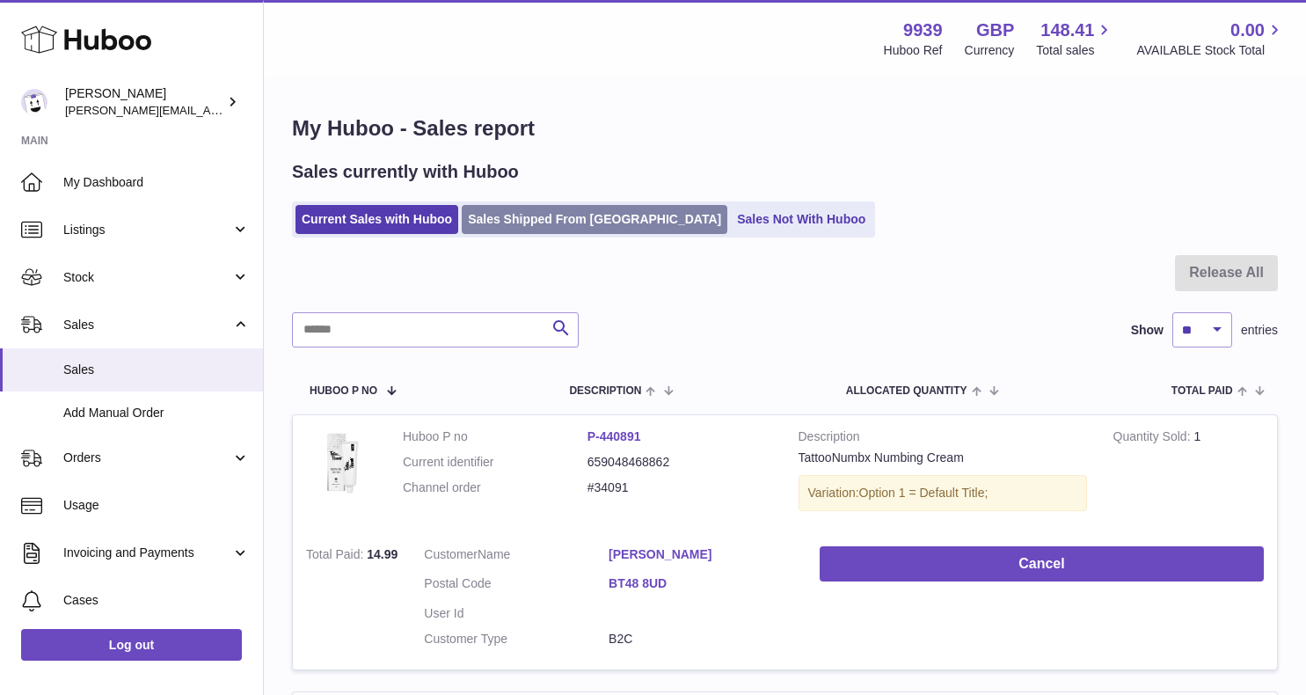
click at [579, 227] on link "Sales Shipped From Huboo" at bounding box center [595, 219] width 266 height 29
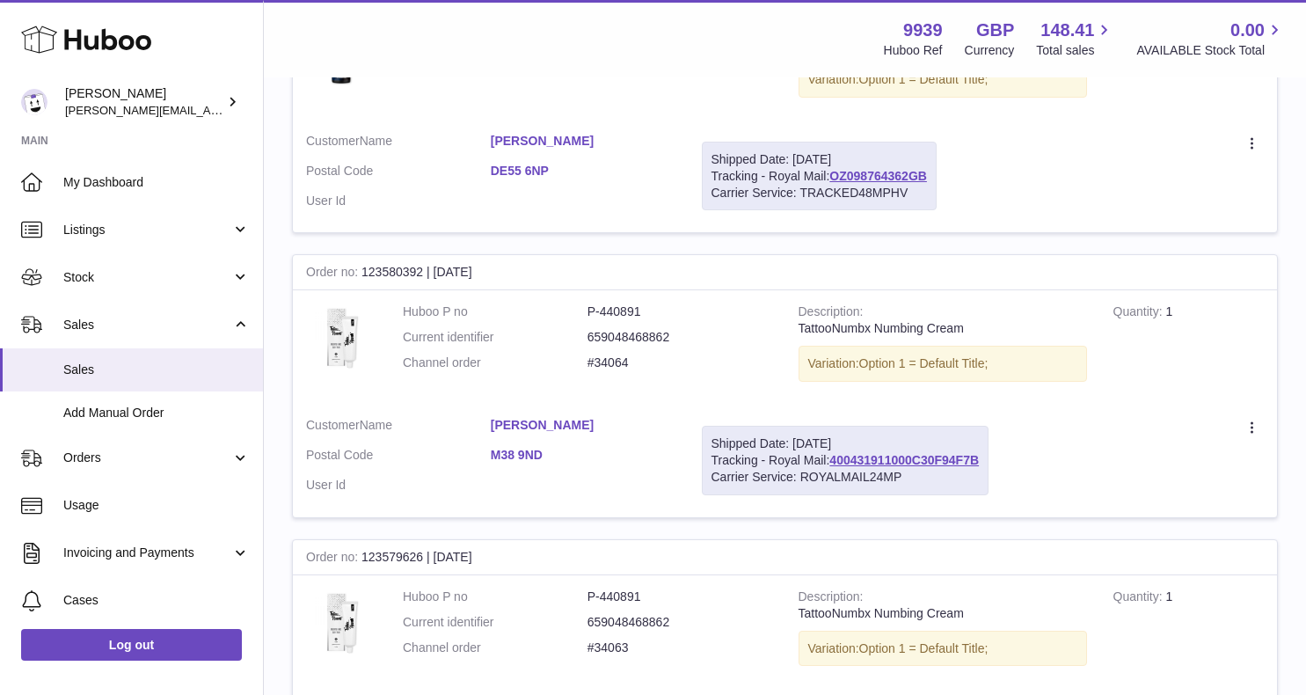
scroll to position [326, 0]
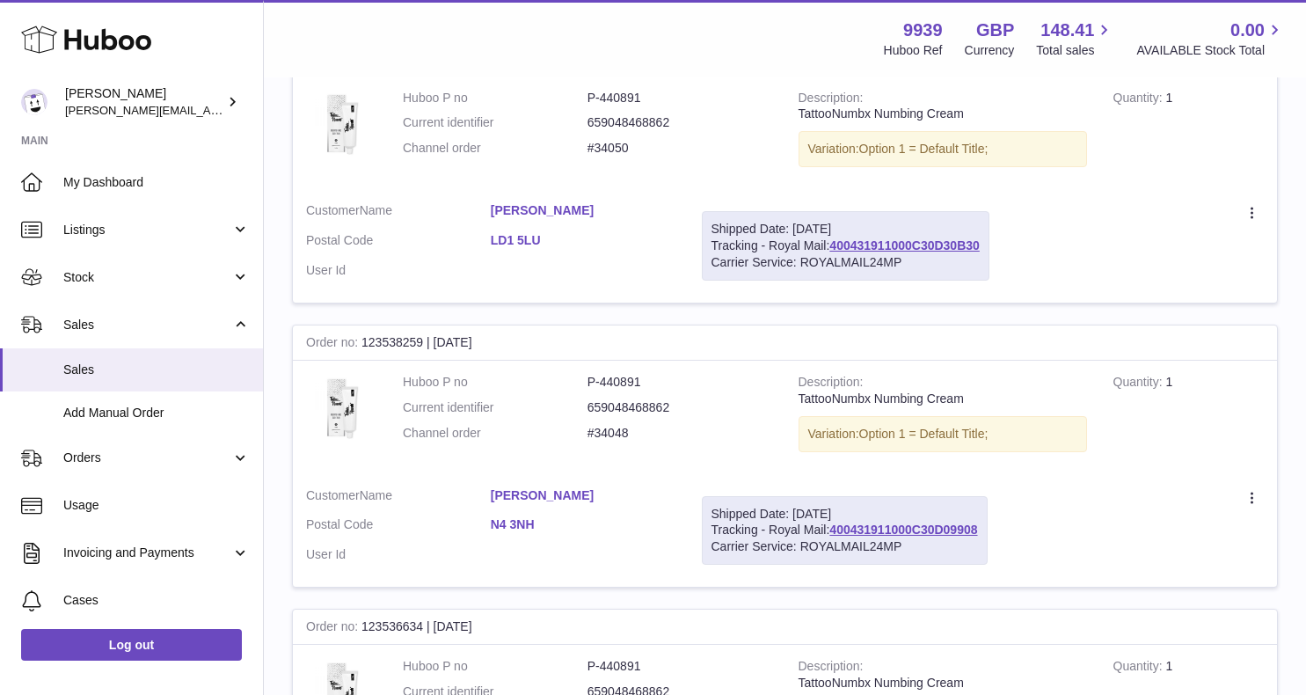
scroll to position [2303, 0]
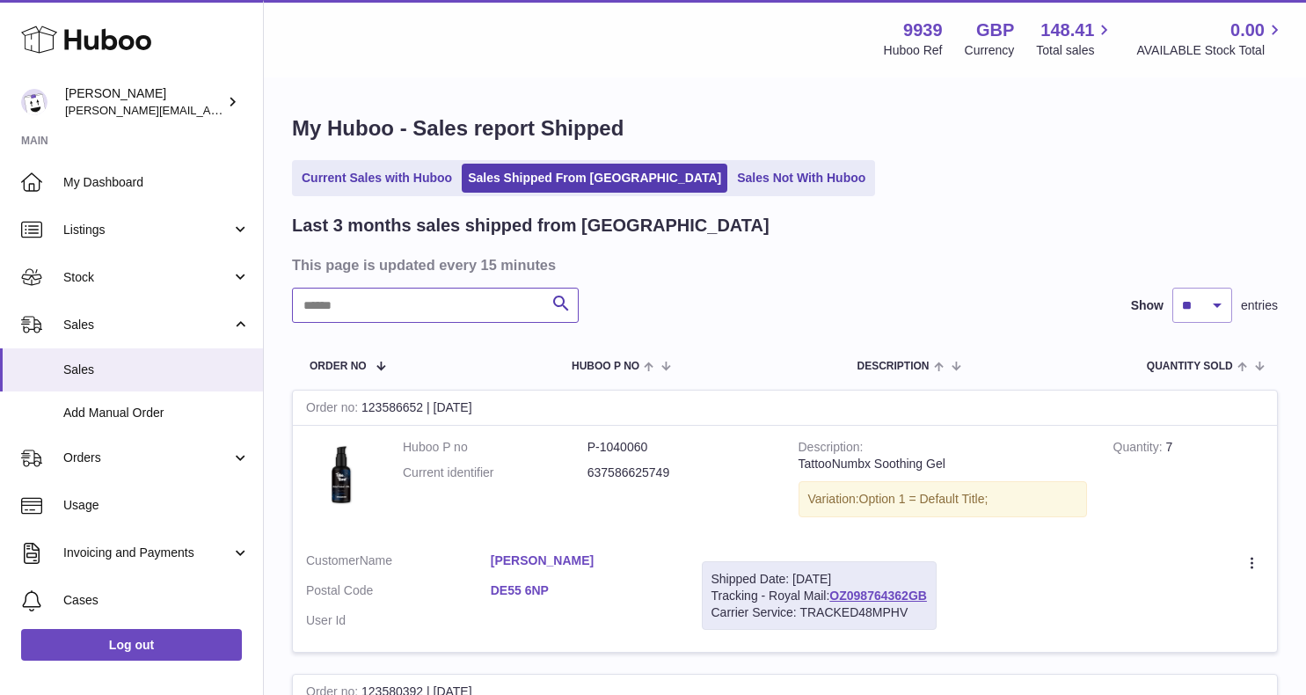
scroll to position [-1, 0]
click at [473, 321] on input "text" at bounding box center [435, 305] width 287 height 35
paste input "**********"
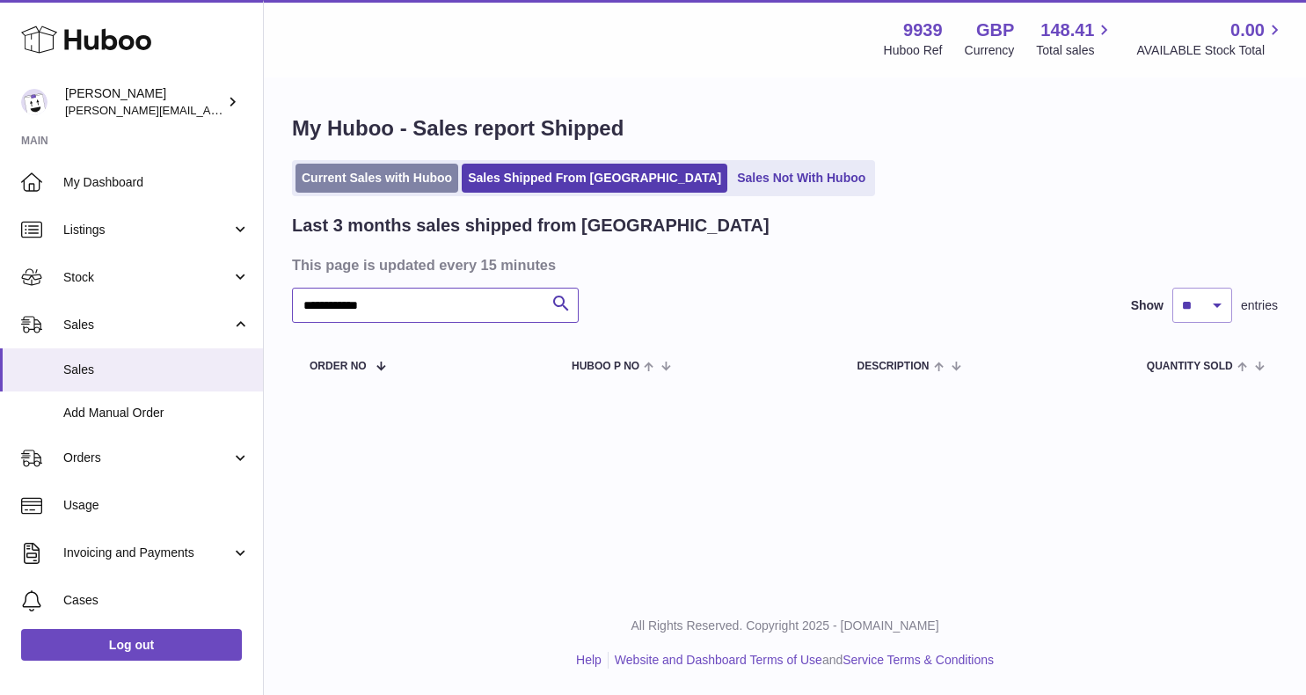
type input "**********"
click at [404, 173] on link "Current Sales with Huboo" at bounding box center [377, 178] width 163 height 29
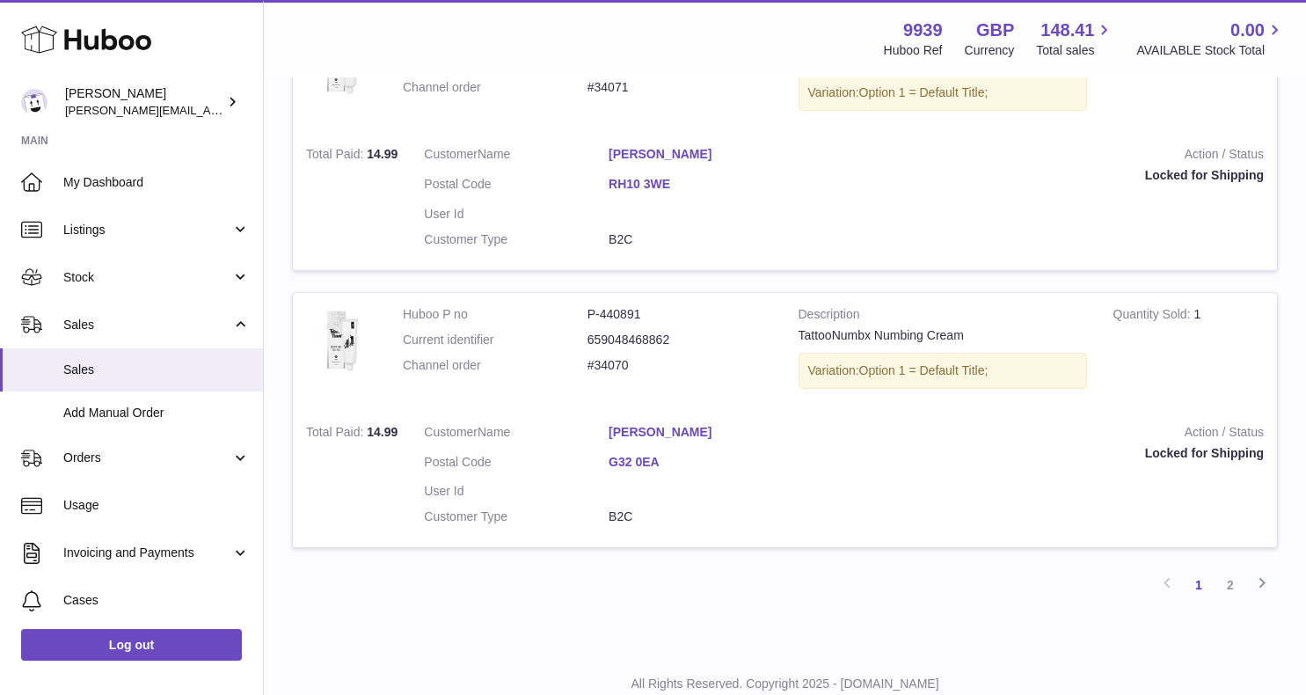
scroll to position [2617, 0]
click at [1234, 570] on link "2" at bounding box center [1231, 586] width 32 height 32
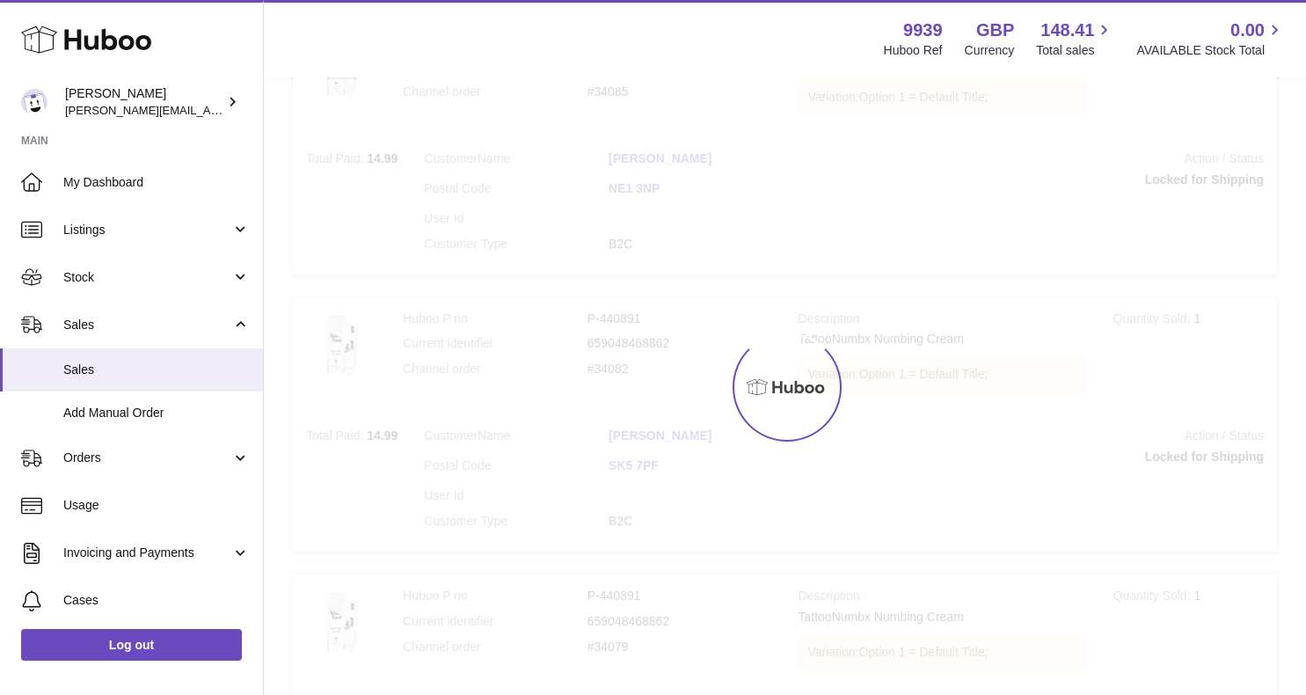
scroll to position [79, 0]
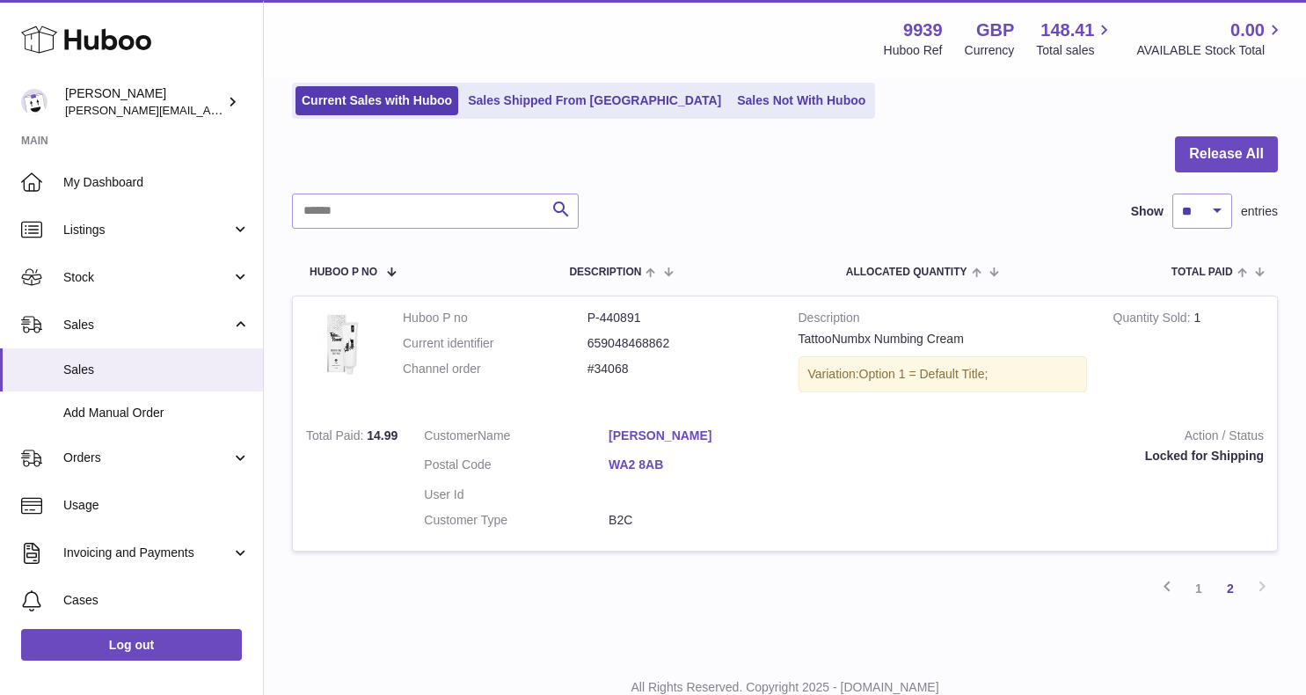
scroll to position [121, 0]
click at [1198, 580] on link "1" at bounding box center [1199, 587] width 32 height 32
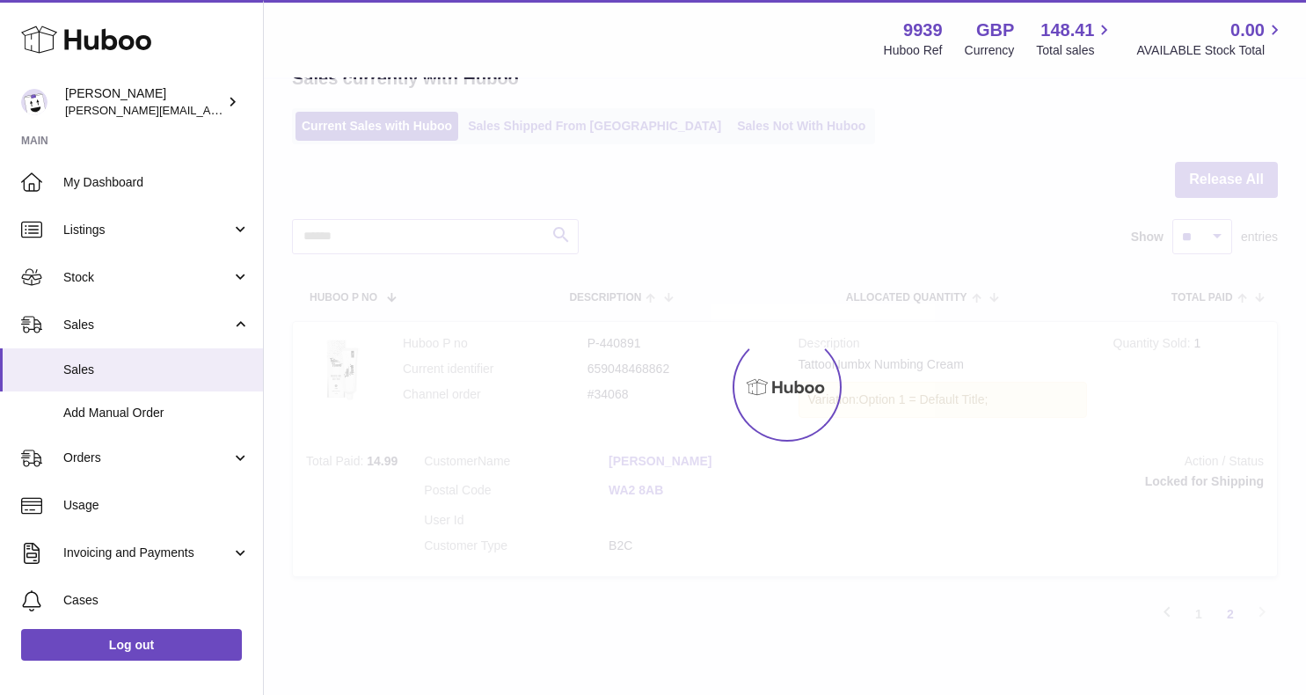
scroll to position [79, 0]
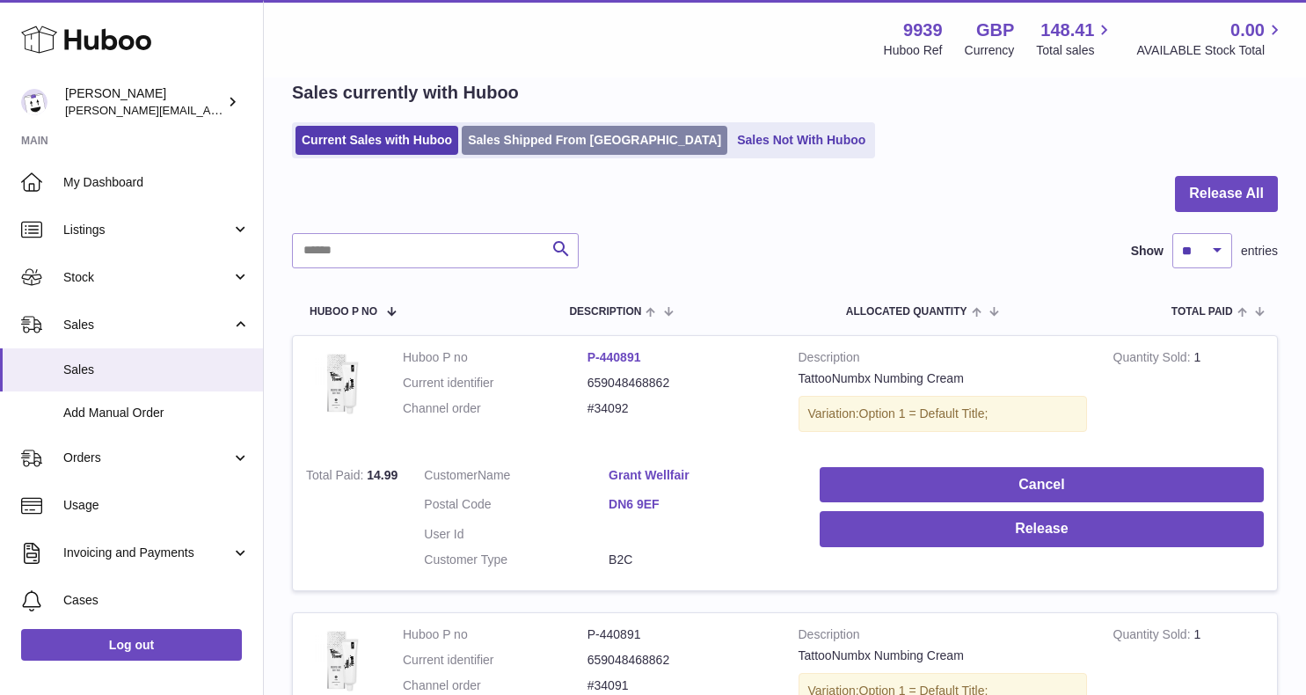
click at [522, 133] on link "Sales Shipped From [GEOGRAPHIC_DATA]" at bounding box center [595, 140] width 266 height 29
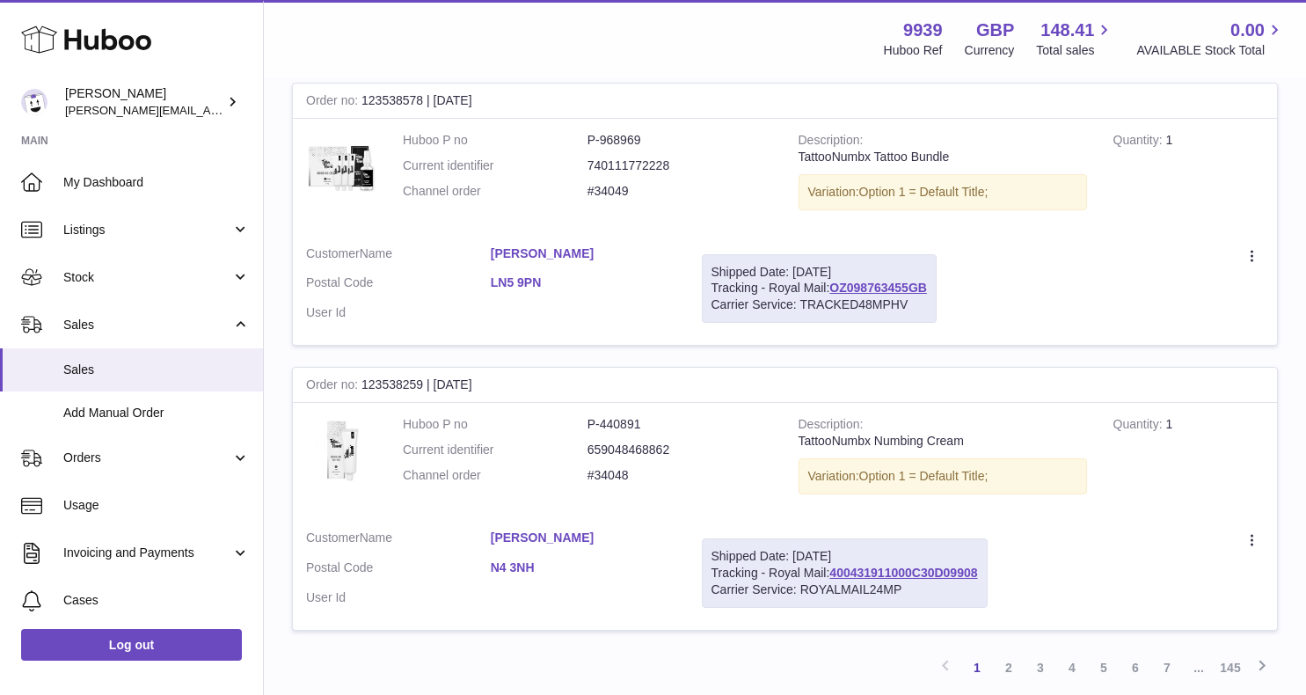
scroll to position [2561, 0]
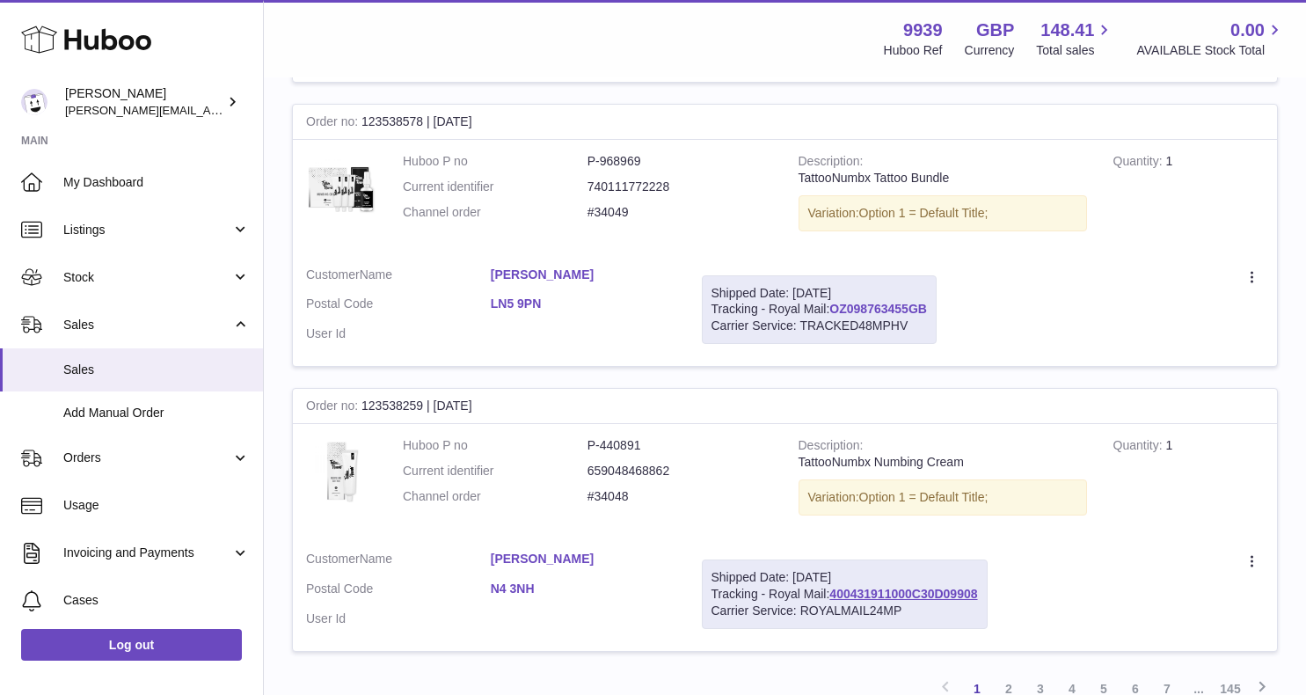
click at [891, 302] on link "OZ098763455GB" at bounding box center [878, 309] width 98 height 14
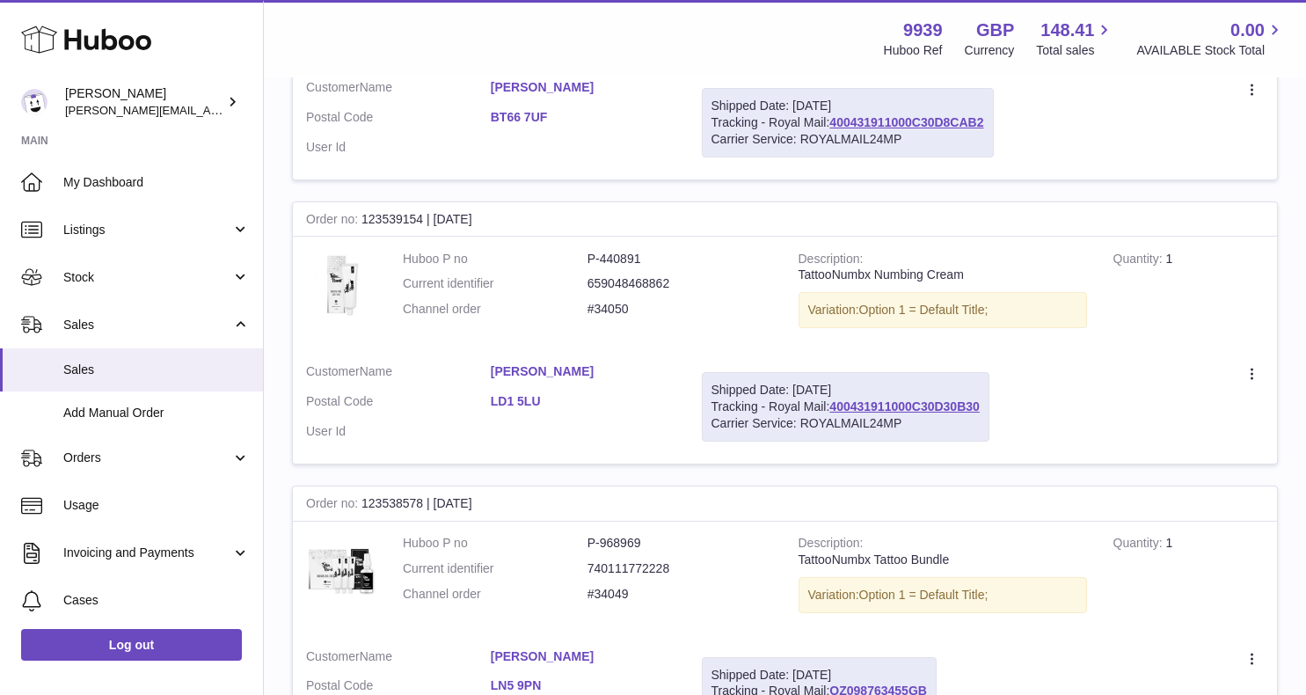
scroll to position [2225, 0]
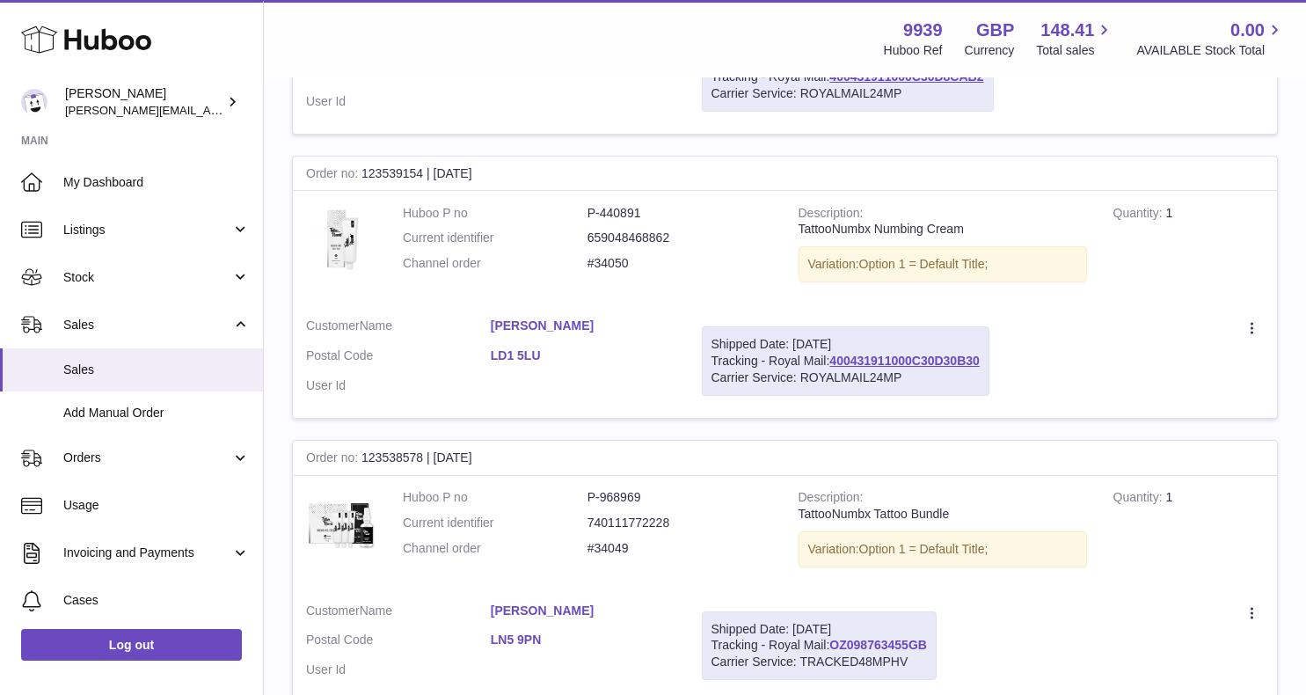
click at [853, 638] on link "OZ098763455GB" at bounding box center [878, 645] width 98 height 14
click at [148, 376] on link "Sales" at bounding box center [131, 369] width 263 height 43
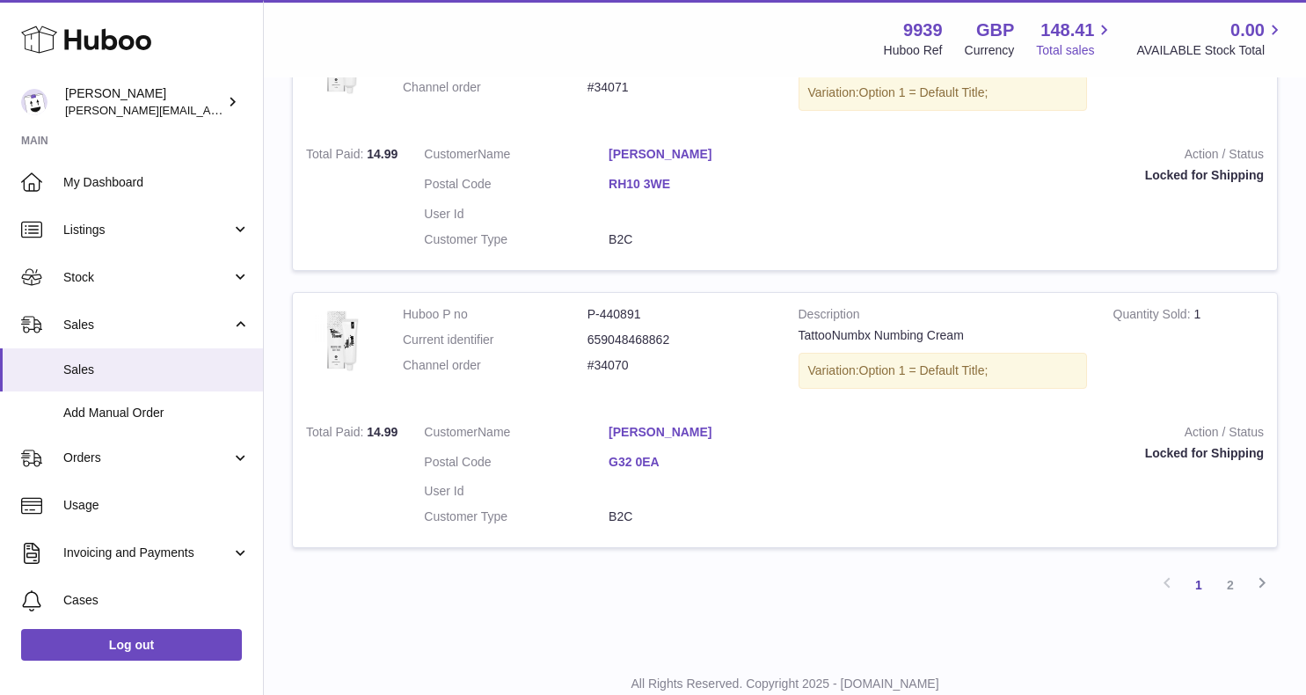
scroll to position [2617, 0]
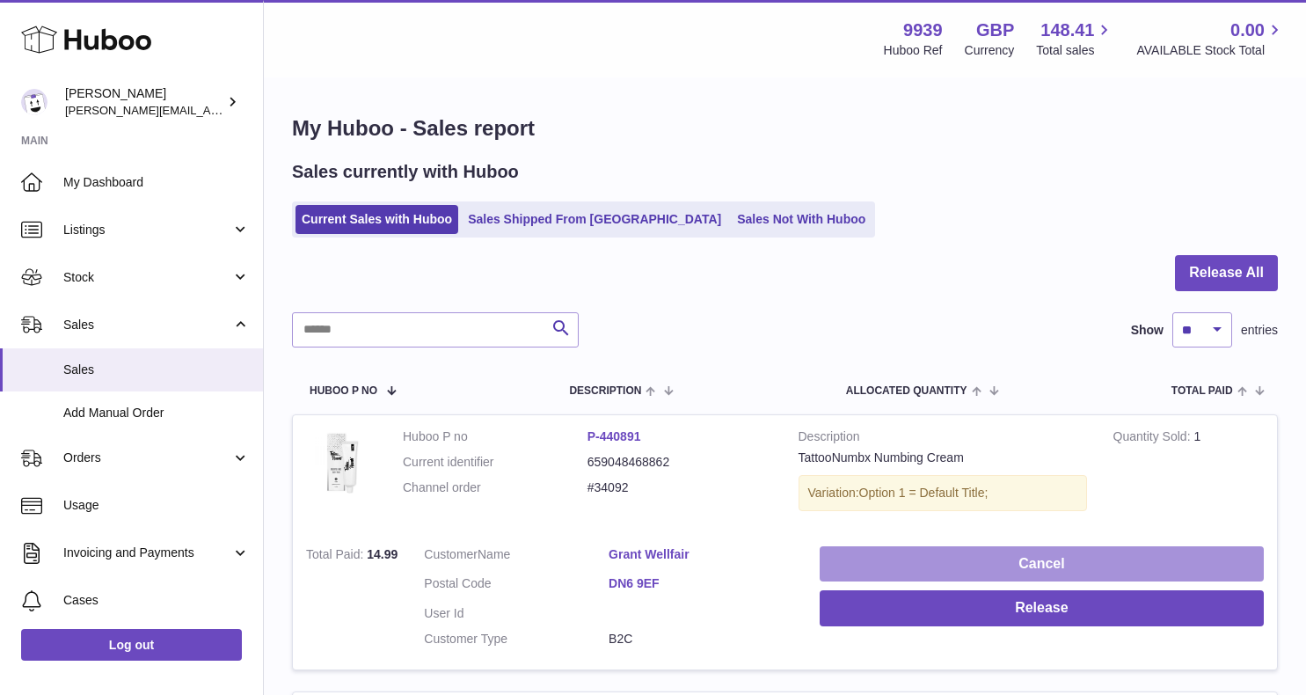
click at [900, 557] on button "Cancel" at bounding box center [1042, 564] width 444 height 36
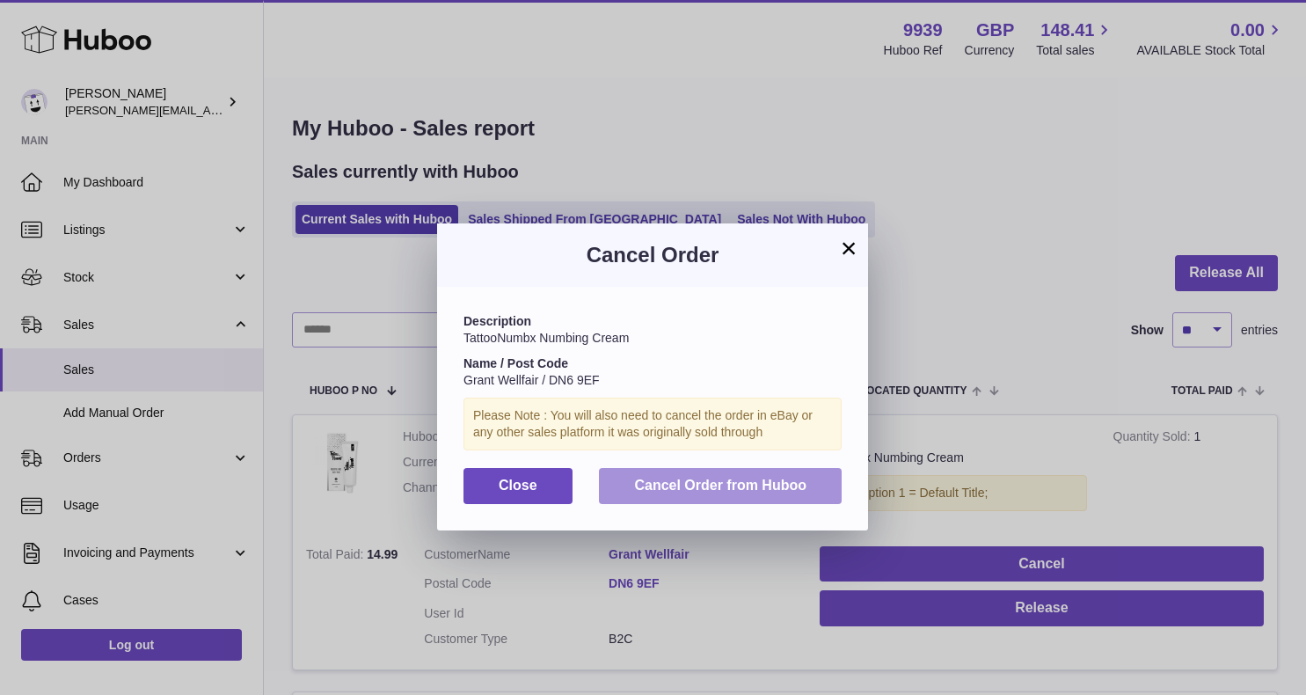
click at [818, 487] on button "Cancel Order from Huboo" at bounding box center [720, 486] width 243 height 36
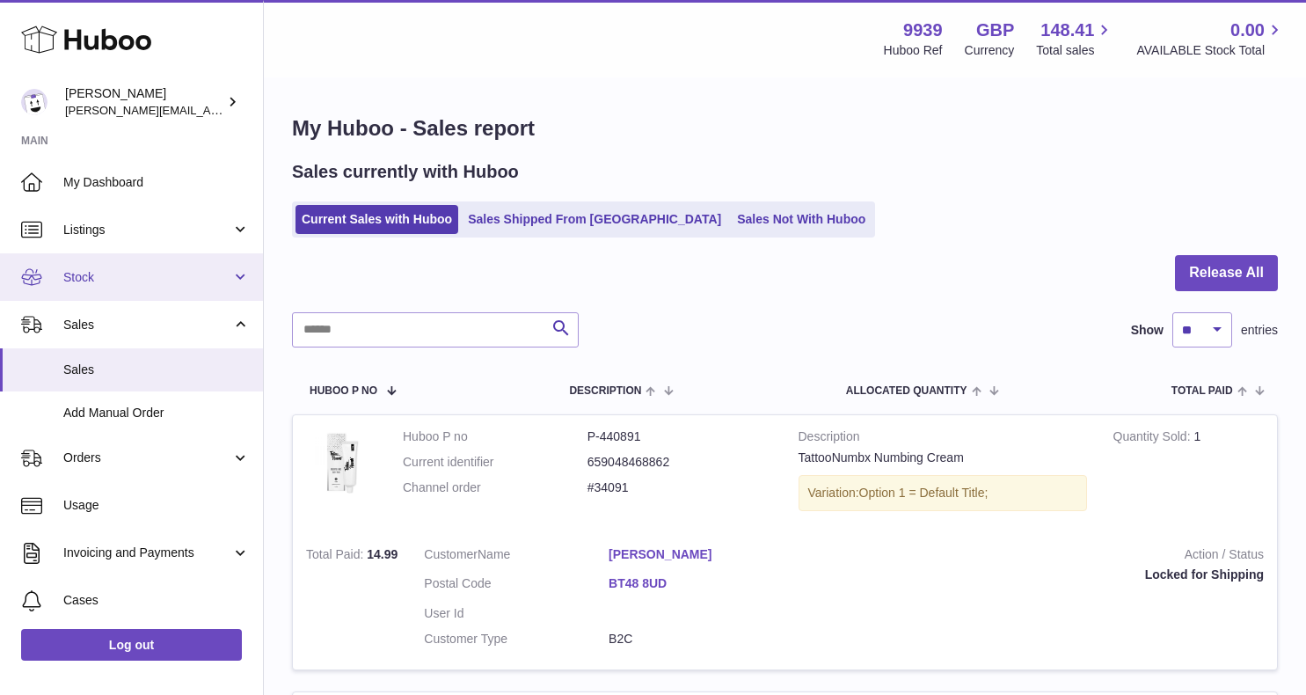
click at [163, 284] on link "Stock" at bounding box center [131, 276] width 263 height 47
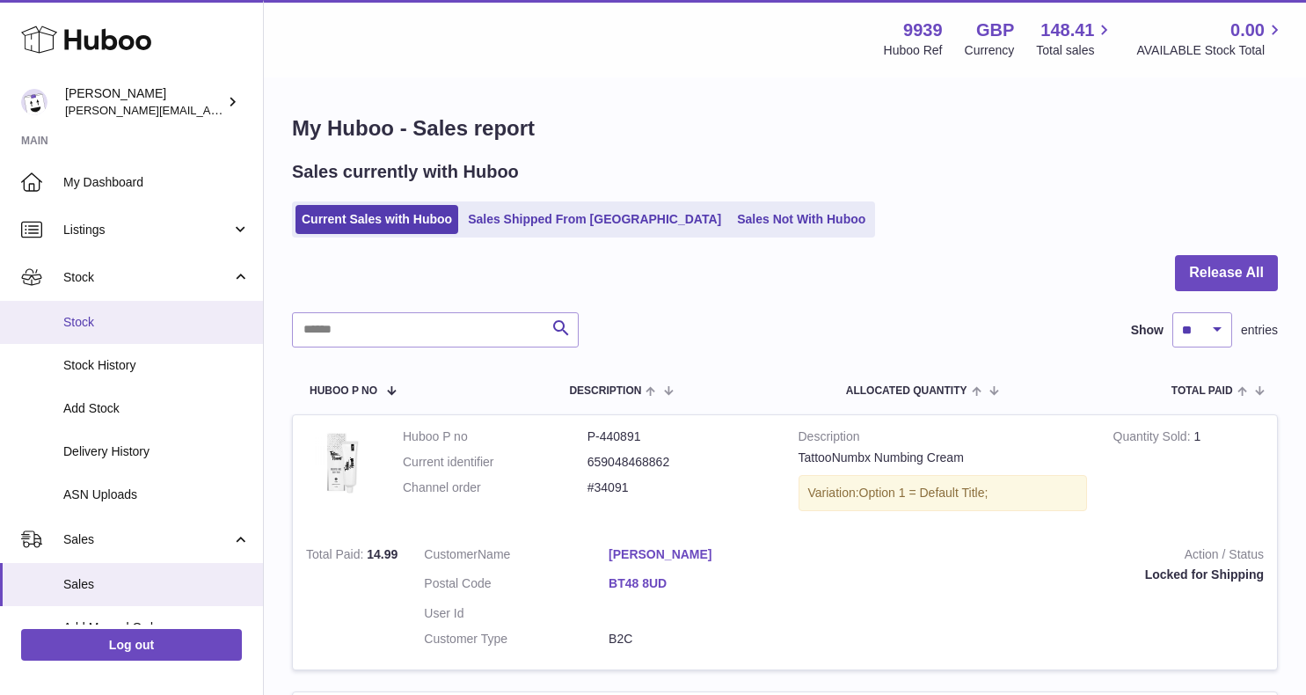
click at [163, 321] on span "Stock" at bounding box center [156, 322] width 186 height 17
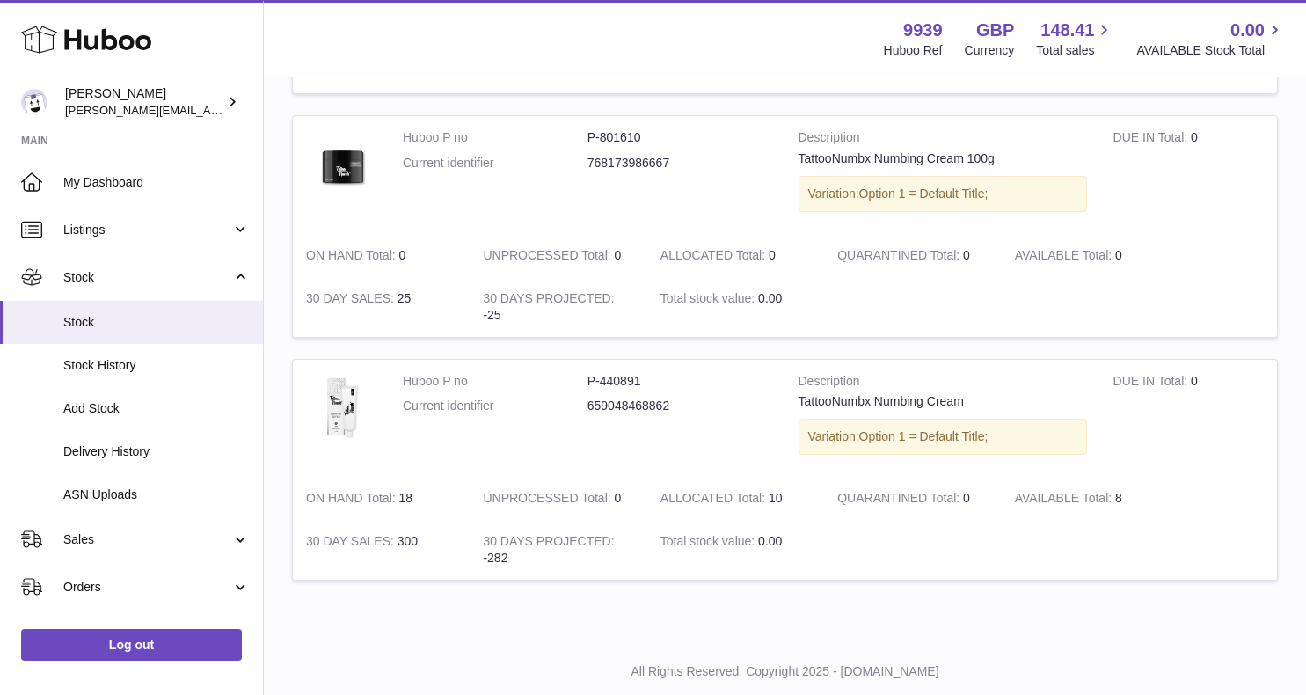
scroll to position [2077, 0]
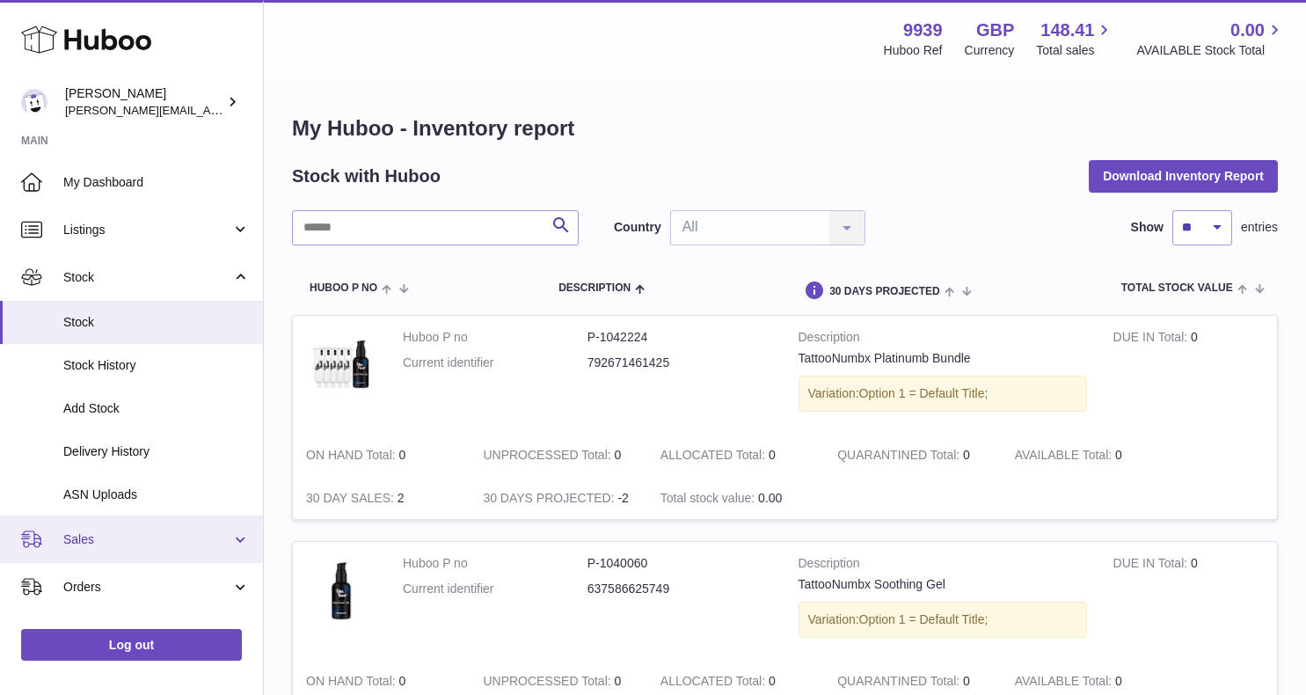
click at [99, 536] on span "Sales" at bounding box center [147, 539] width 168 height 17
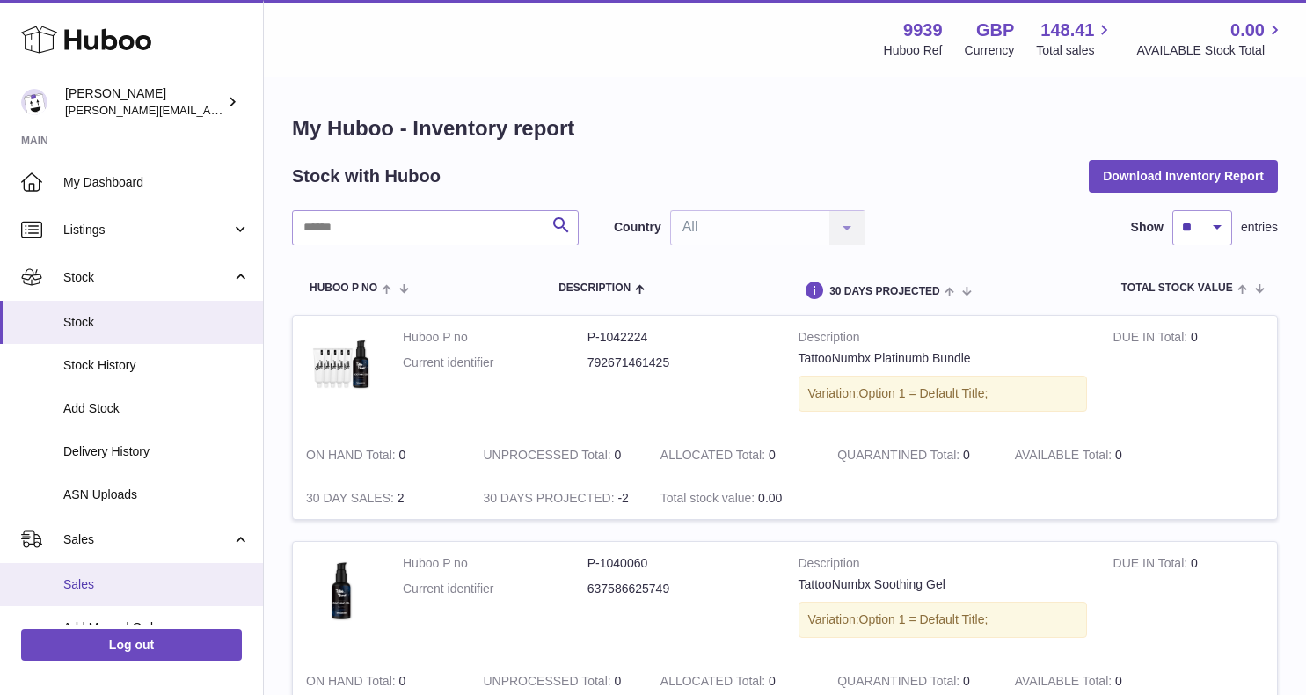
click at [95, 578] on span "Sales" at bounding box center [156, 584] width 186 height 17
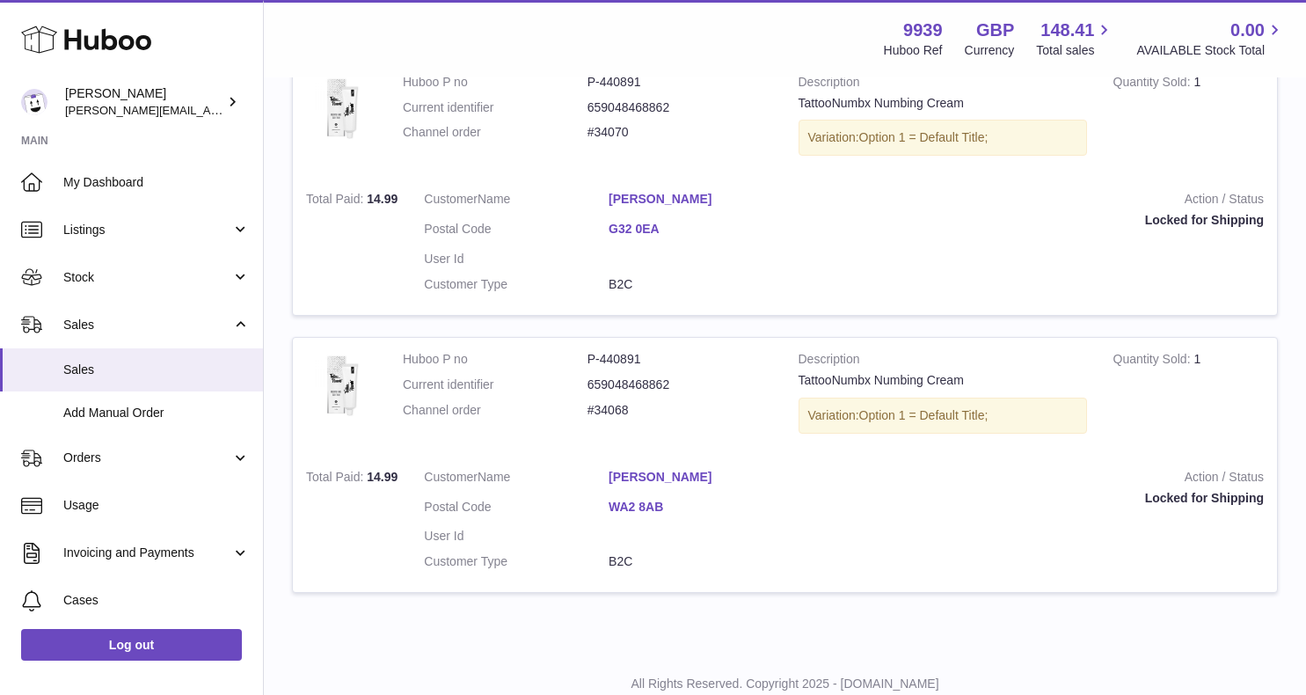
scroll to position [2572, 0]
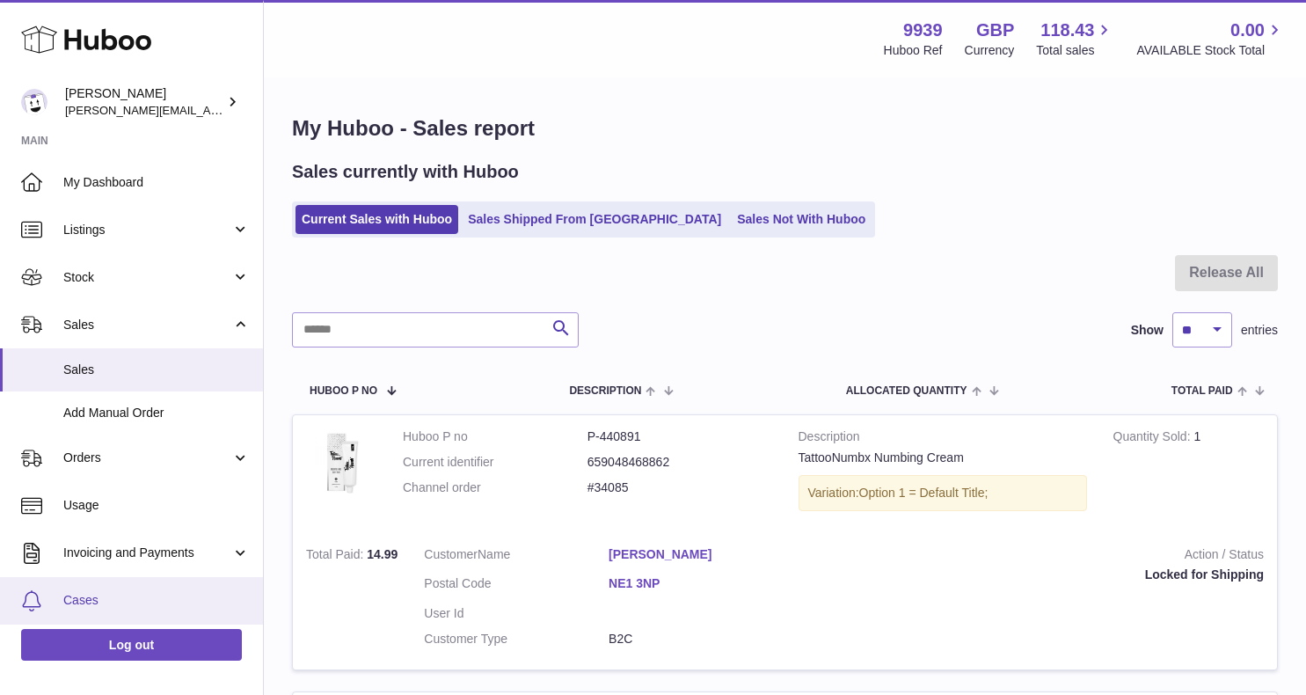
click at [116, 588] on link "Cases" at bounding box center [131, 600] width 263 height 47
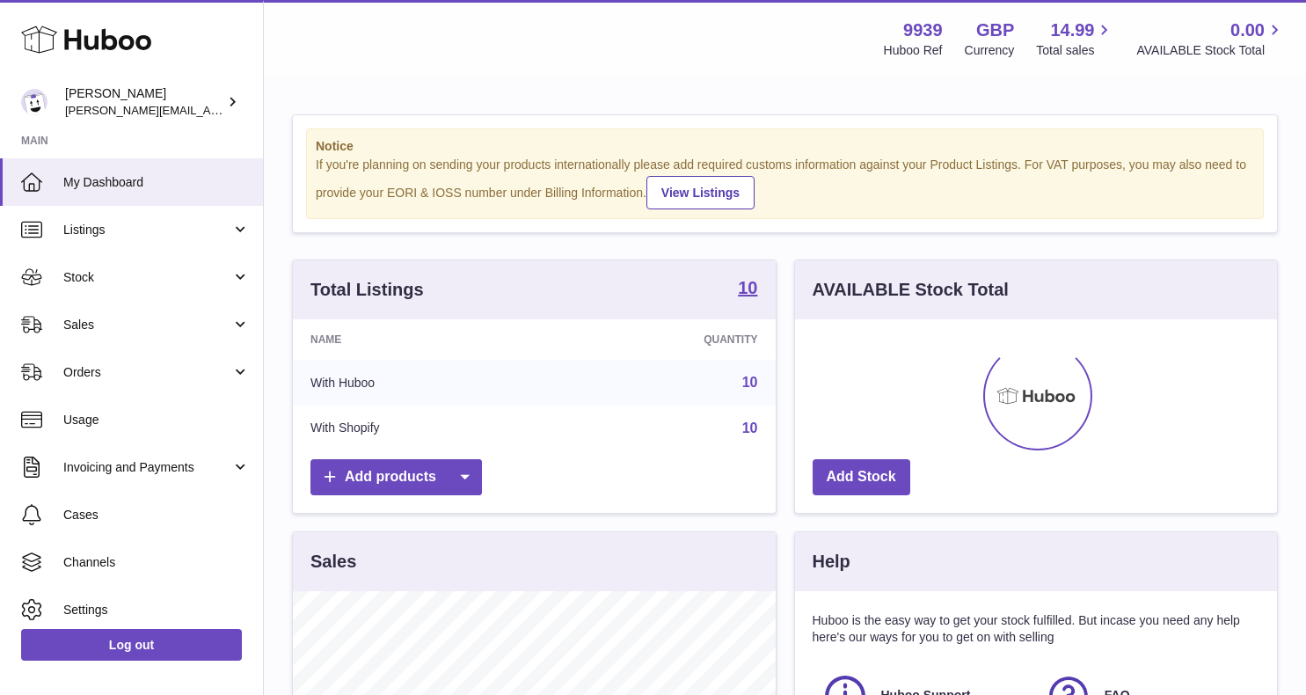
scroll to position [274, 482]
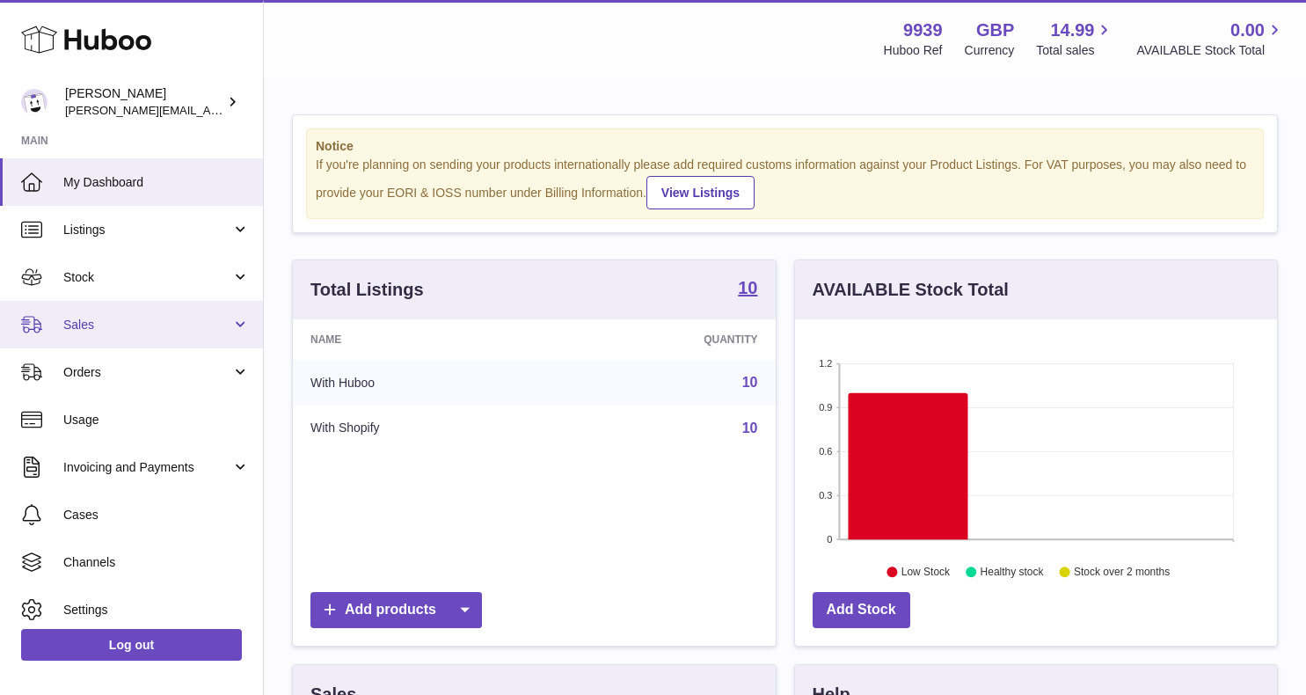
click at [99, 329] on span "Sales" at bounding box center [147, 325] width 168 height 17
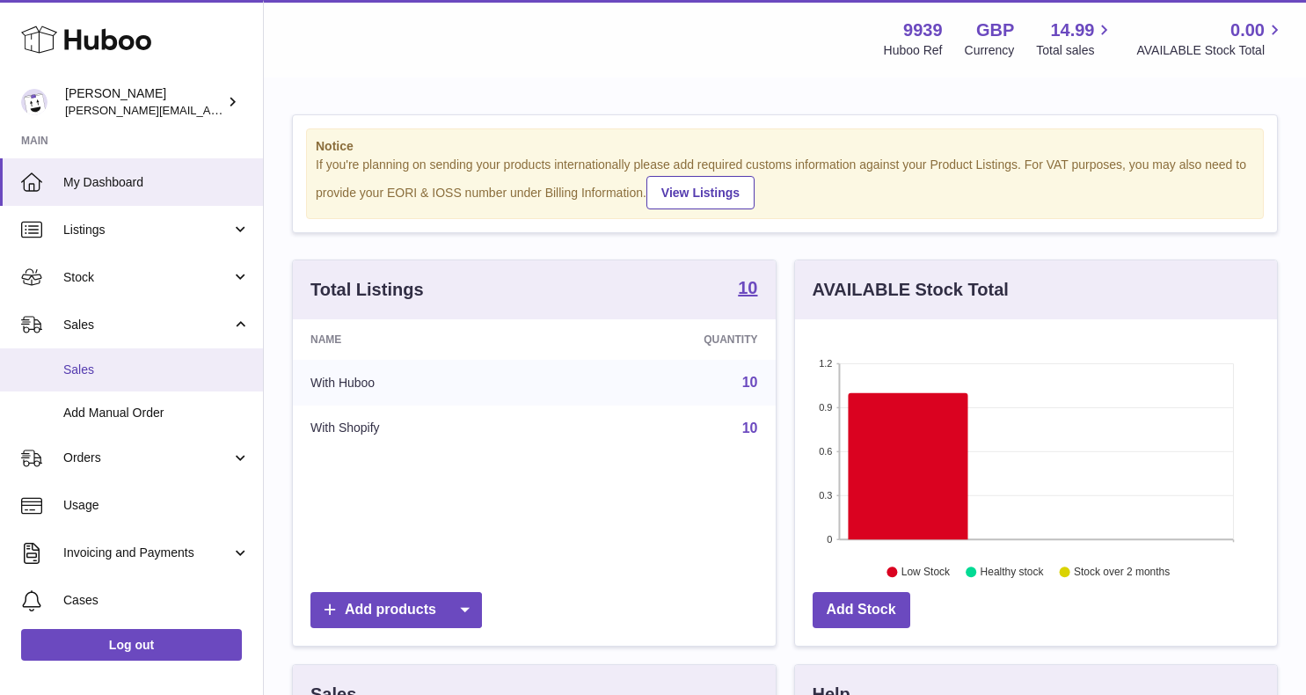
click at [99, 376] on link "Sales" at bounding box center [131, 369] width 263 height 43
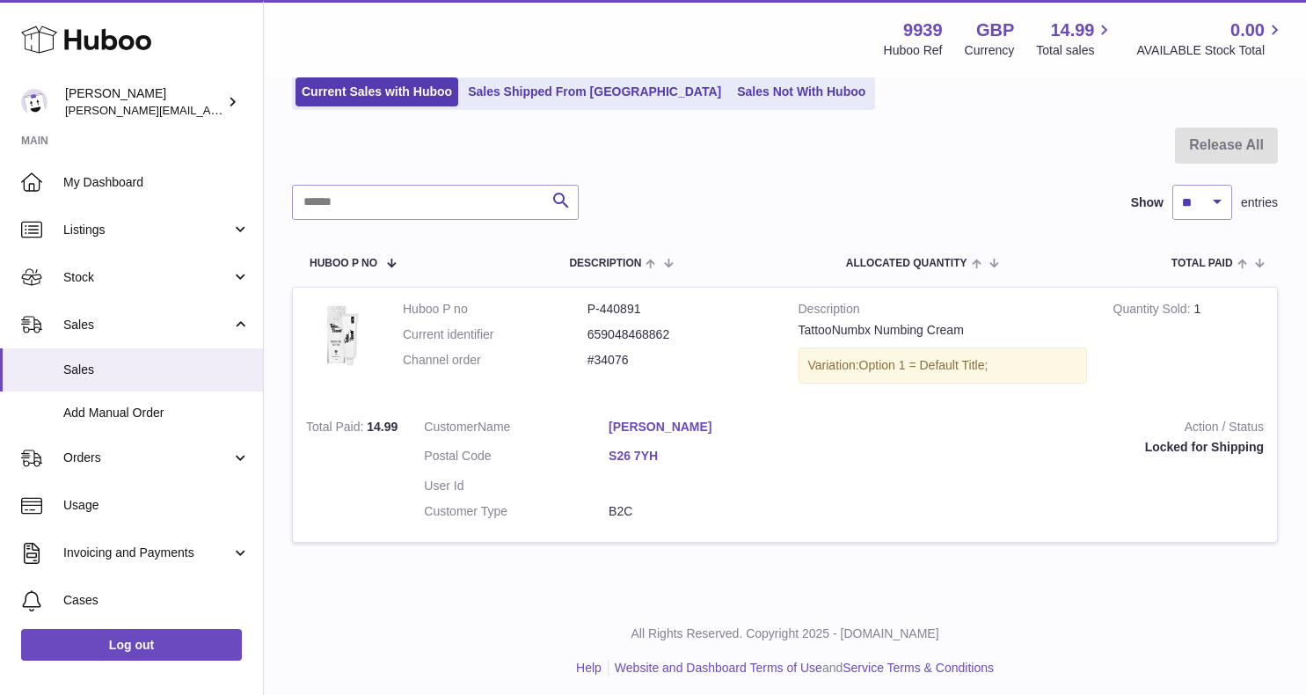
scroll to position [126, 0]
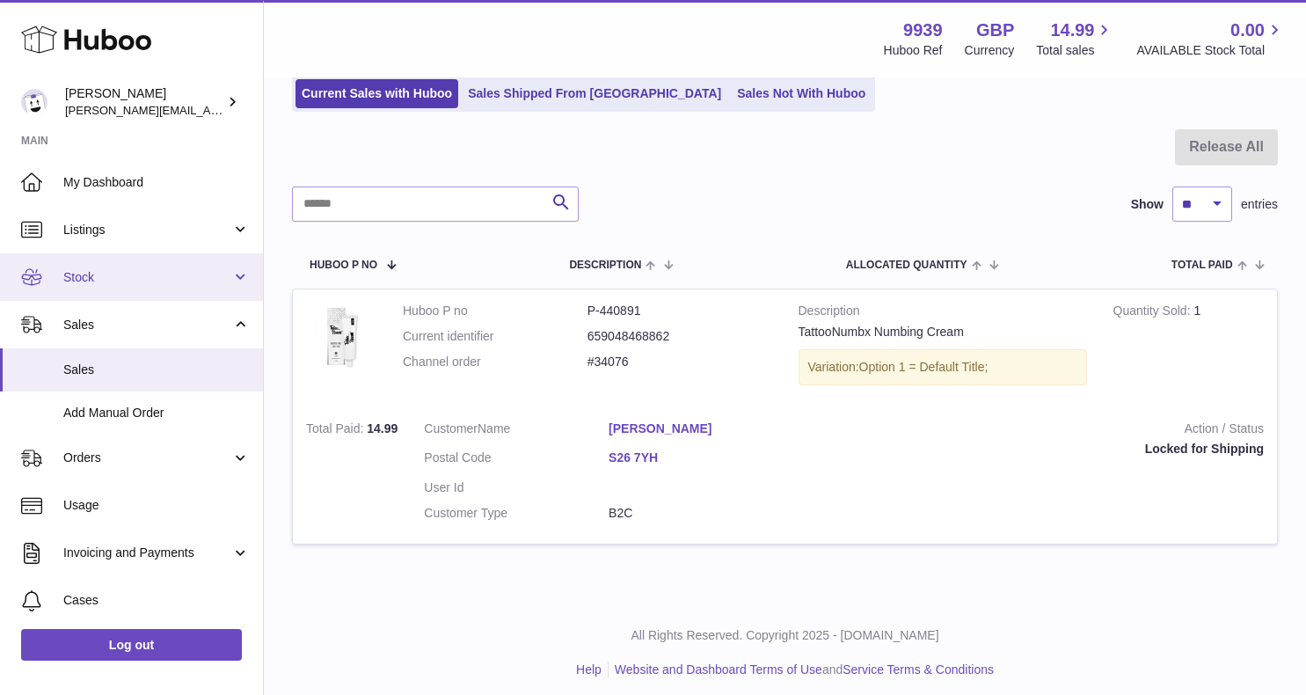
click at [103, 269] on span "Stock" at bounding box center [147, 277] width 168 height 17
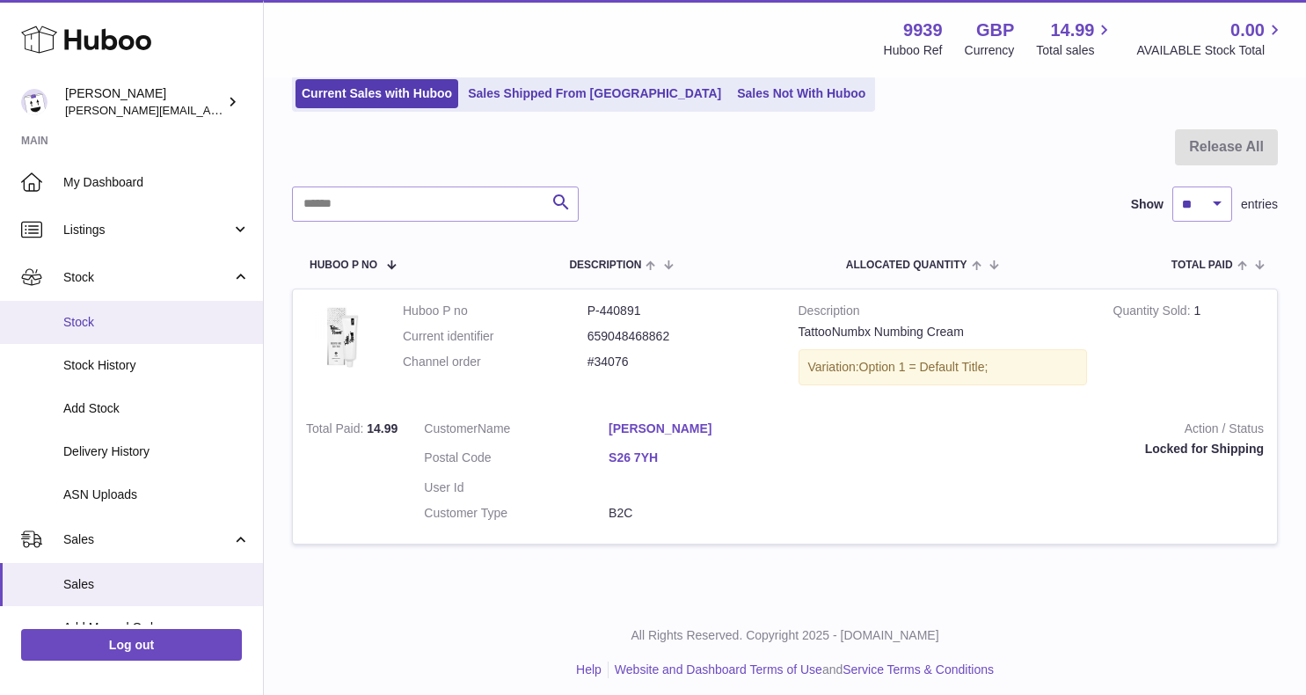
click at [103, 318] on span "Stock" at bounding box center [156, 322] width 186 height 17
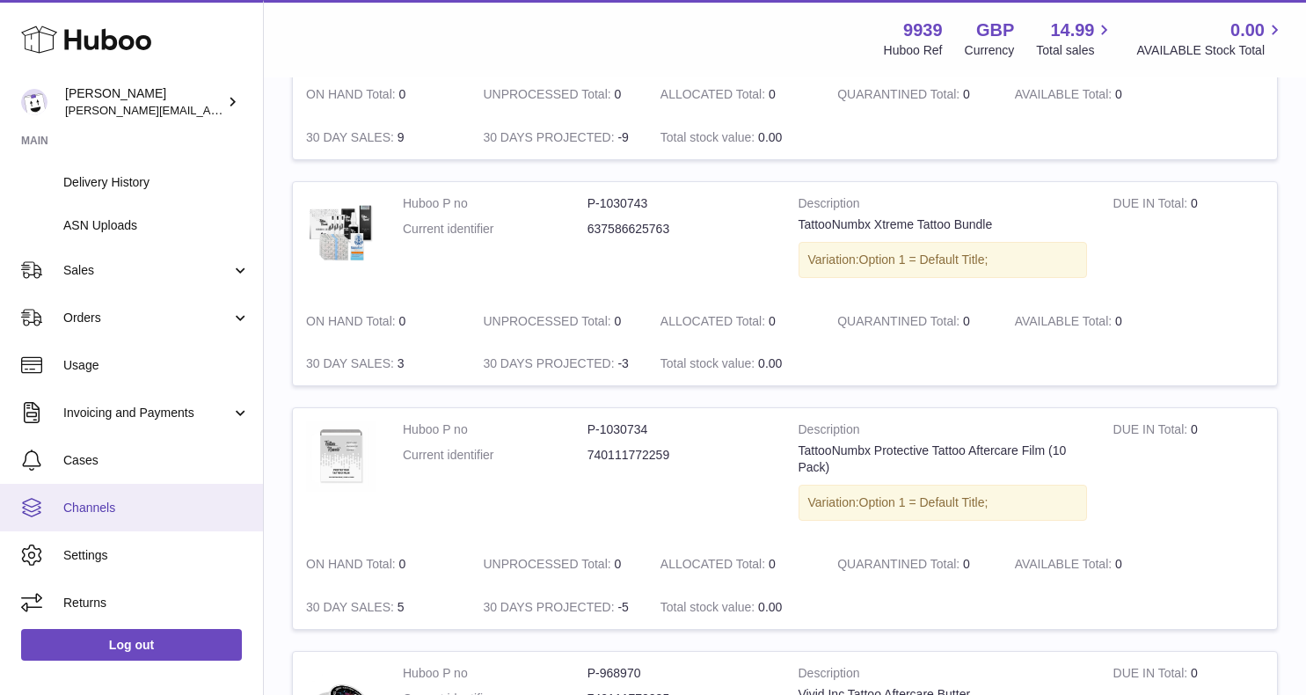
scroll to position [267, 0]
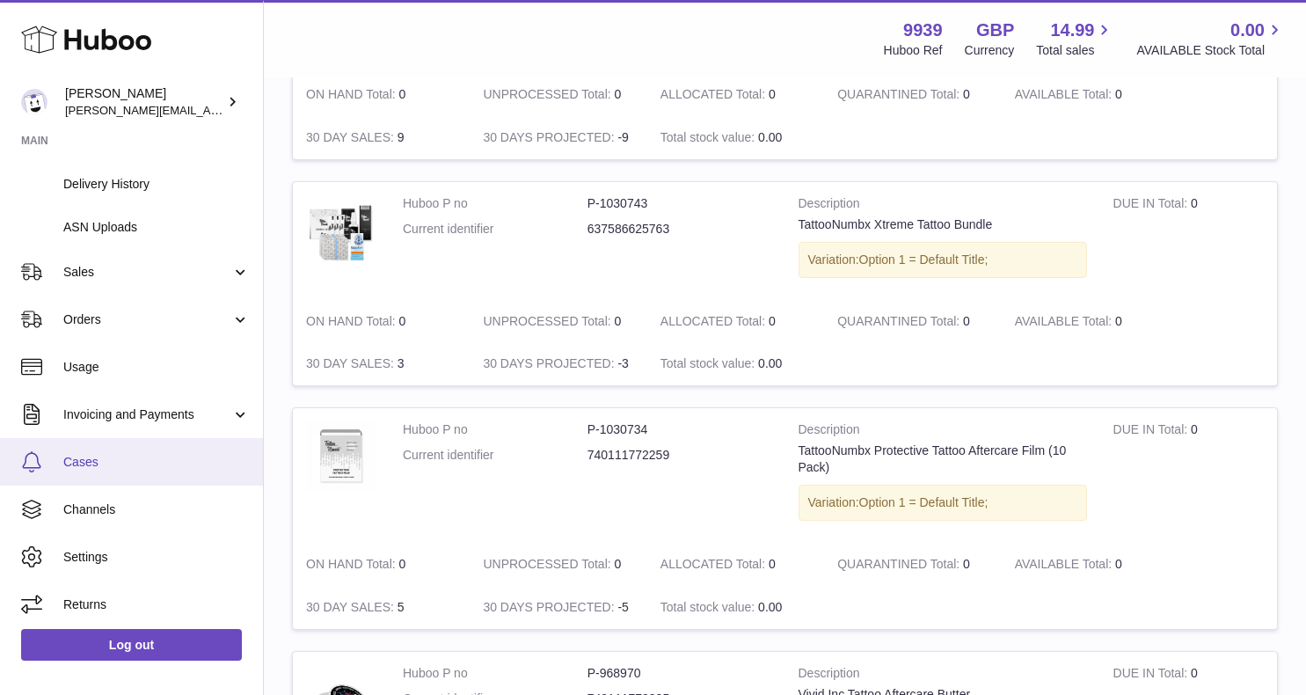
click at [104, 466] on link "Cases" at bounding box center [131, 461] width 263 height 47
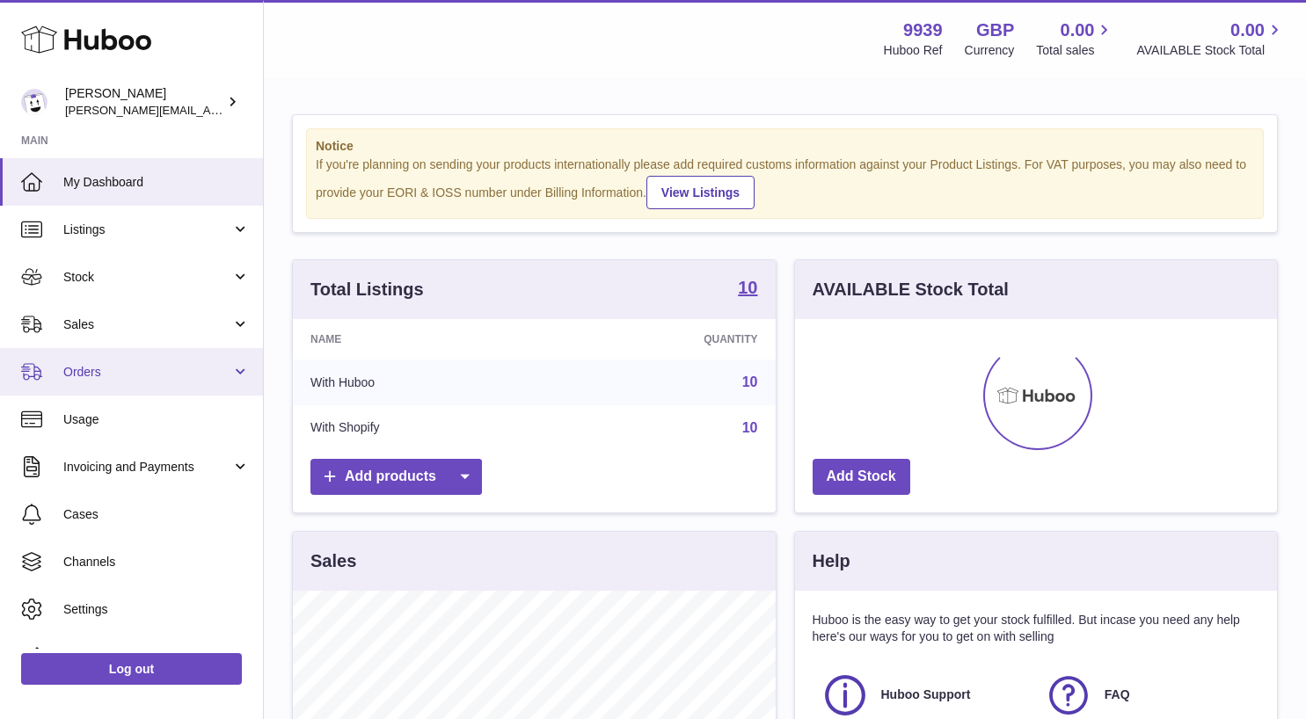
scroll to position [274, 482]
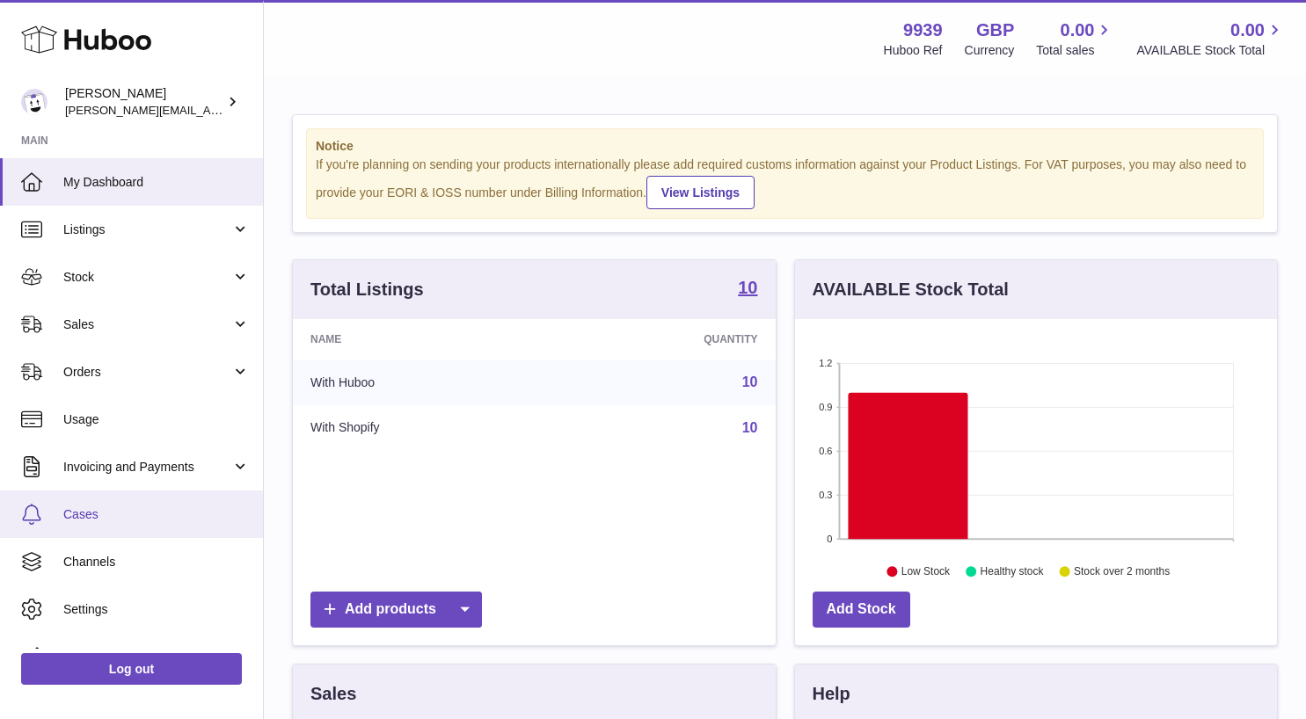
click at [109, 507] on span "Cases" at bounding box center [156, 515] width 186 height 17
